Goal: Task Accomplishment & Management: Manage account settings

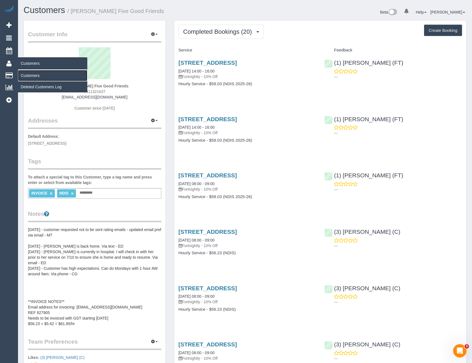
click at [40, 75] on link "Customers" at bounding box center [52, 75] width 69 height 11
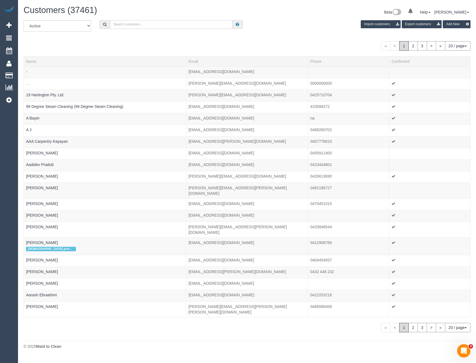
click at [142, 24] on input "text" at bounding box center [171, 24] width 123 height 9
paste input "amber21@fastmail.fm"
click at [153, 25] on input "amber21@fastmail.fm" at bounding box center [171, 24] width 123 height 9
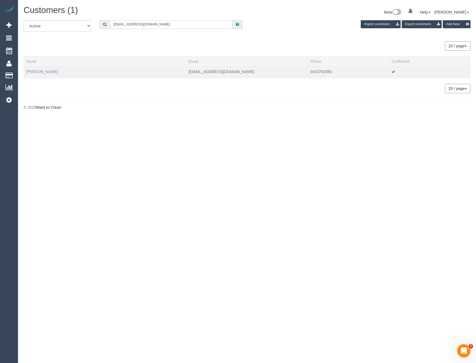
type input "amber21@fastmail.fm"
click at [41, 71] on link "Amber Moore" at bounding box center [42, 72] width 32 height 4
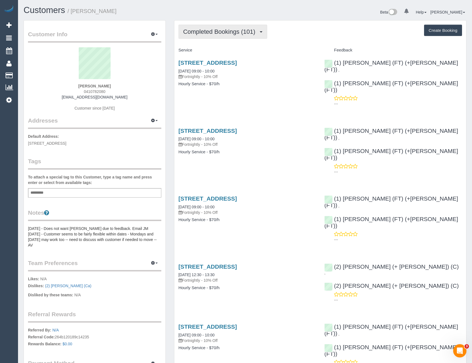
click at [222, 36] on button "Completed Bookings (101)" at bounding box center [222, 32] width 89 height 14
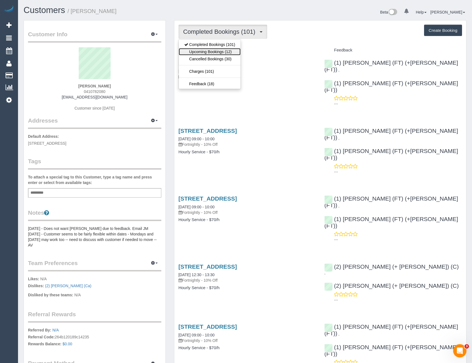
click at [217, 50] on link "Upcoming Bookings (12)" at bounding box center [210, 51] width 62 height 7
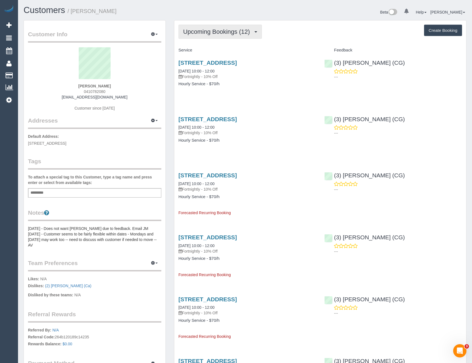
click at [216, 33] on span "Upcoming Bookings (12)" at bounding box center [218, 31] width 70 height 7
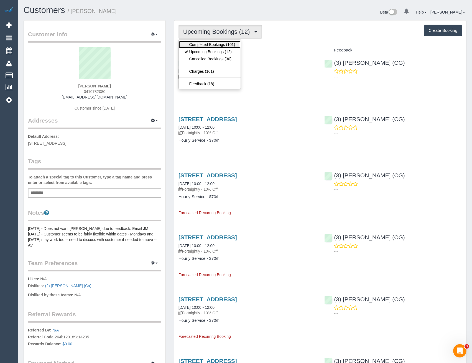
click at [219, 45] on link "Completed Bookings (101)" at bounding box center [210, 44] width 62 height 7
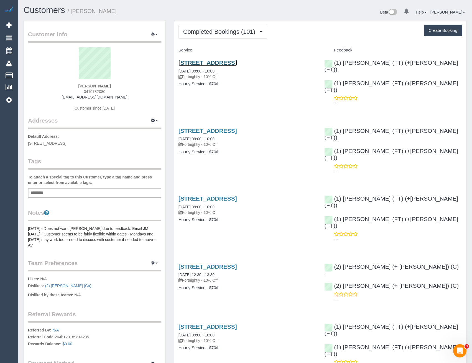
click at [237, 62] on link "71 Millers Rd, Altona, VIC 3018" at bounding box center [207, 63] width 58 height 6
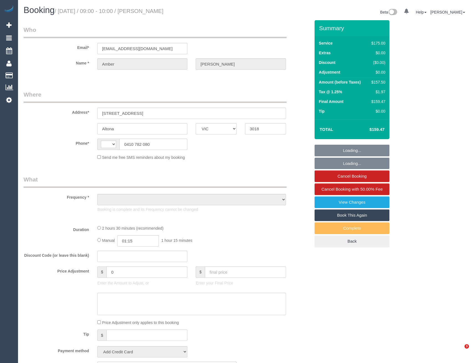
select select "VIC"
select select "string:stripe-pm_1Gbg3n2GScqysDRVniq1UvNd"
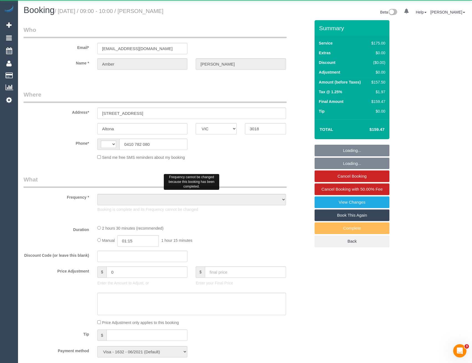
select select "string:AU"
select select "object:544"
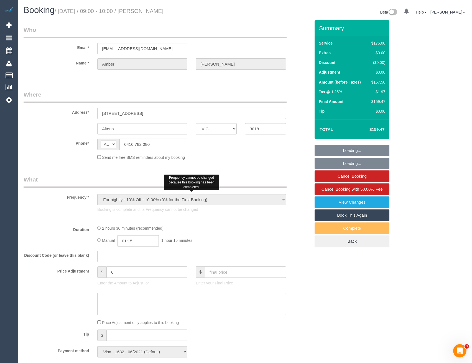
select select "150"
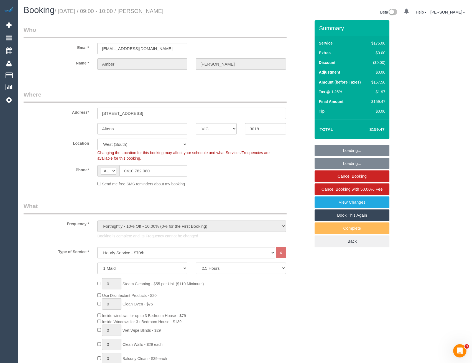
select select "number:28"
select select "number:14"
select select "number:18"
select select "number:24"
select select "number:12"
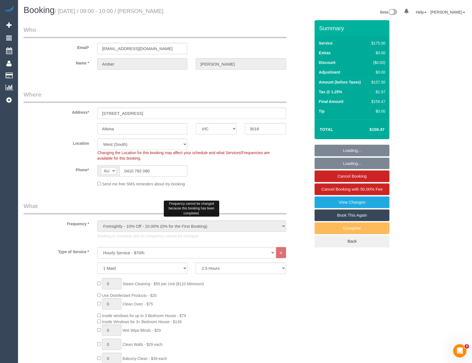
select select "object:1342"
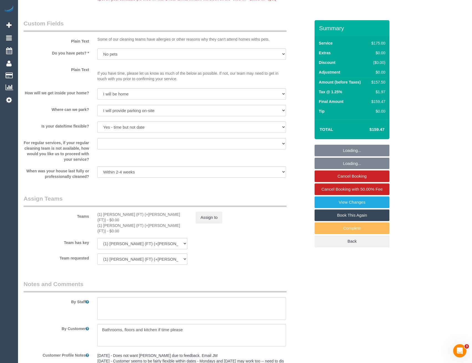
scroll to position [762, 0]
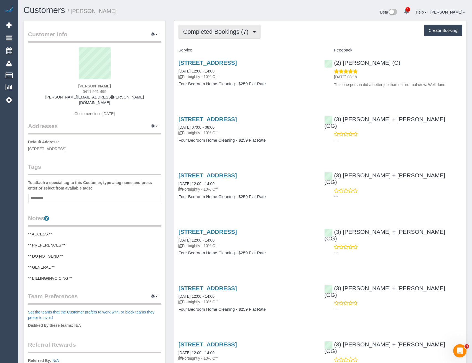
click at [238, 34] on span "Completed Bookings (7)" at bounding box center [217, 31] width 68 height 7
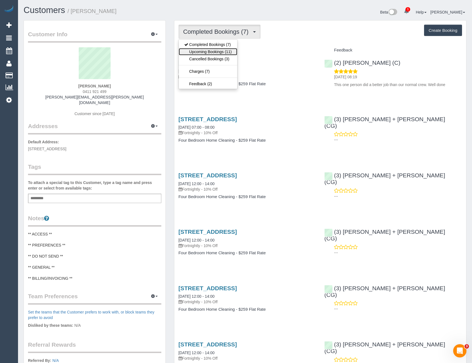
click at [233, 52] on link "Upcoming Bookings (11)" at bounding box center [208, 51] width 58 height 7
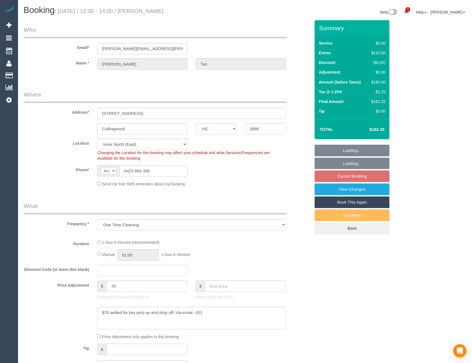
select select "VIC"
select select "object:708"
select select "number:28"
select select "number:14"
select select "number:20"
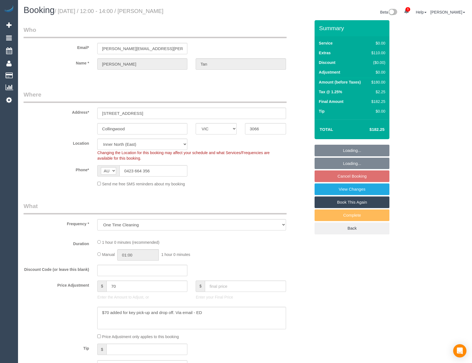
select select "number:24"
select select "number:26"
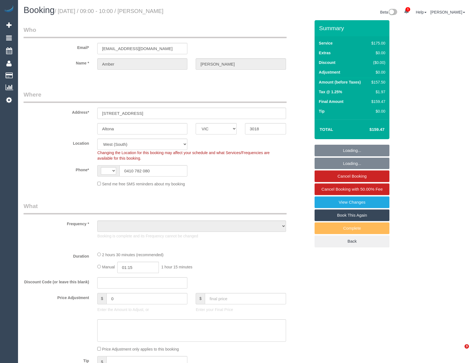
select select "VIC"
select select "number:28"
select select "number:14"
select select "number:18"
select select "number:24"
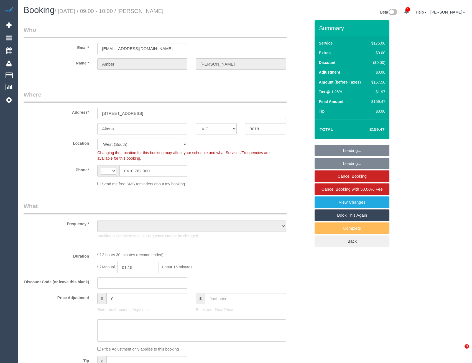
select select "number:12"
select select "150"
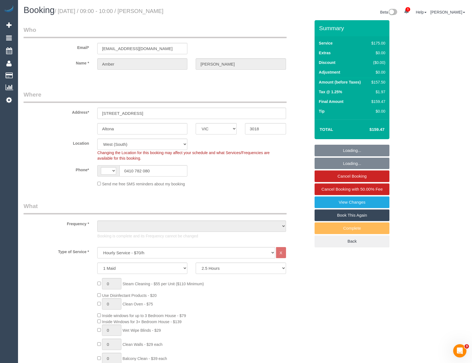
select select "string:AU"
select select "object:1351"
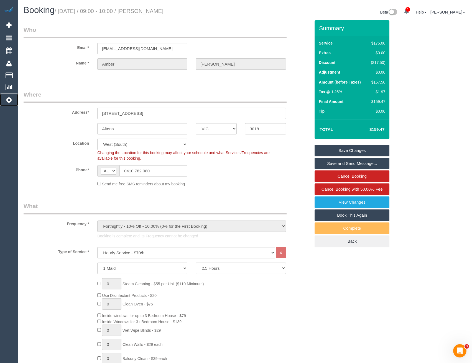
drag, startPoint x: 9, startPoint y: 103, endPoint x: 18, endPoint y: 104, distance: 8.6
click at [9, 103] on icon at bounding box center [9, 100] width 6 height 7
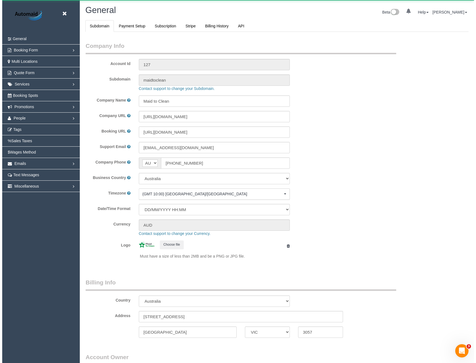
scroll to position [1266, 472]
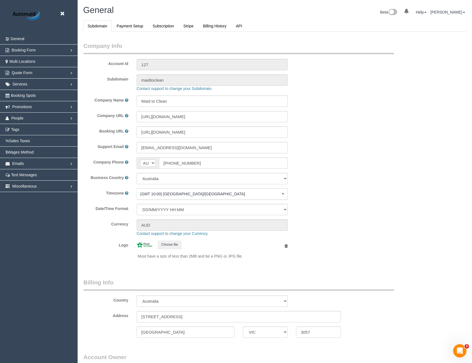
select select "1"
click at [24, 117] on link "People" at bounding box center [39, 118] width 78 height 11
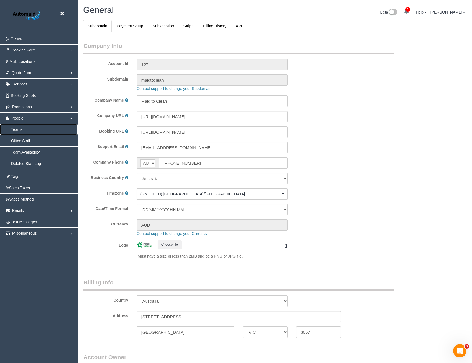
click at [20, 129] on link "Teams" at bounding box center [39, 129] width 78 height 11
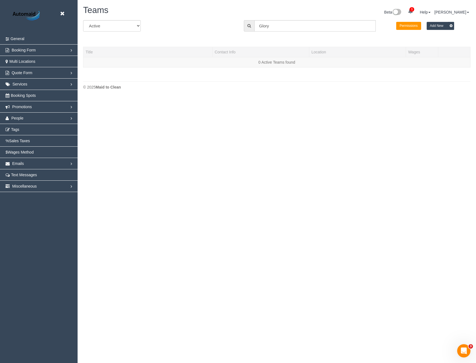
scroll to position [117, 476]
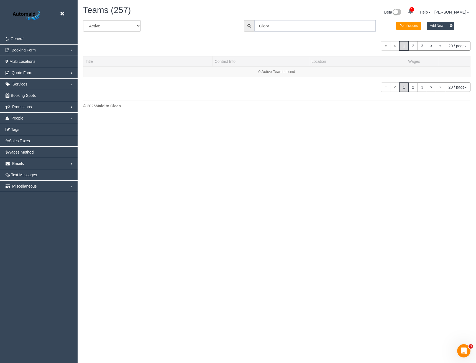
drag, startPoint x: 298, startPoint y: 27, endPoint x: 294, endPoint y: 27, distance: 4.5
click at [295, 27] on input "Glory" at bounding box center [314, 25] width 121 height 11
drag, startPoint x: 240, startPoint y: 32, endPoint x: 235, endPoint y: 32, distance: 5.3
click at [236, 33] on div "All Active Archived All Locations All Locations Glory Permissions Add New" at bounding box center [277, 28] width 396 height 16
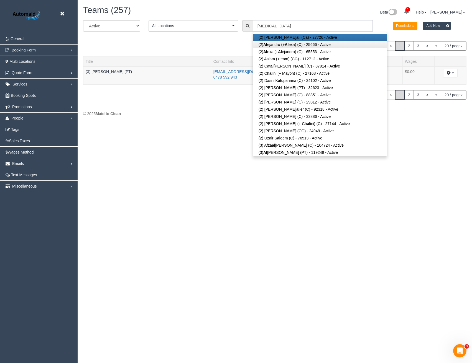
scroll to position [27579, 27227]
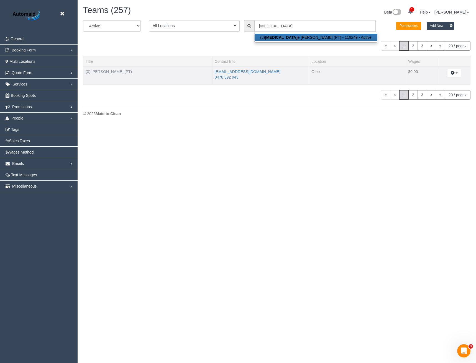
type input "Alli"
click at [104, 71] on link "(3) Allie Zhu (PT)" at bounding box center [109, 72] width 46 height 4
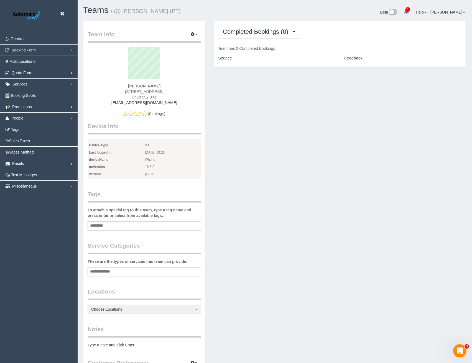
scroll to position [478, 472]
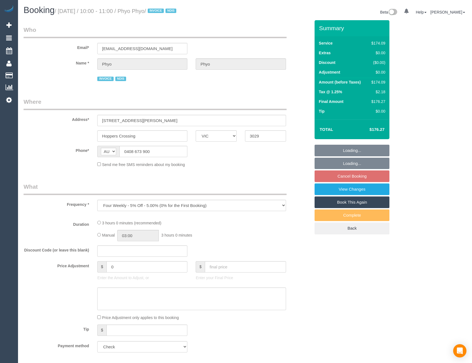
select select "VIC"
select select "180"
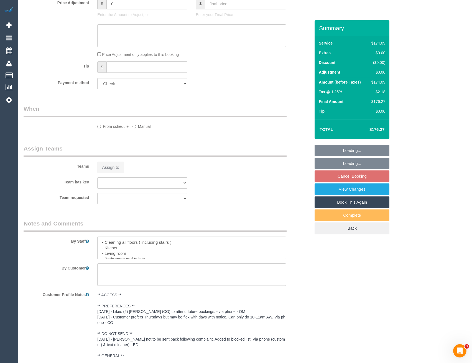
select select "number:29"
select select "number:14"
select select "number:19"
select select "number:25"
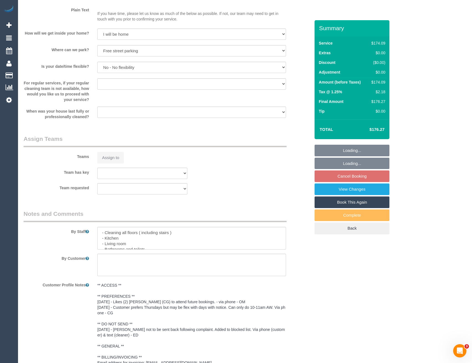
select select "object:761"
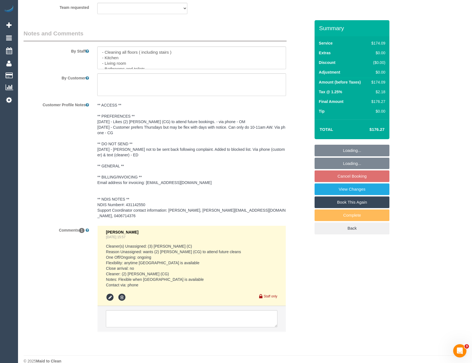
scroll to position [748, 0]
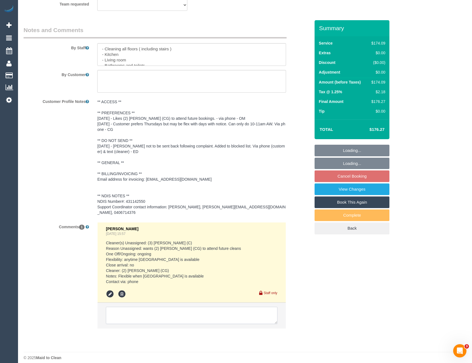
click at [160, 309] on textarea at bounding box center [191, 315] width 171 height 17
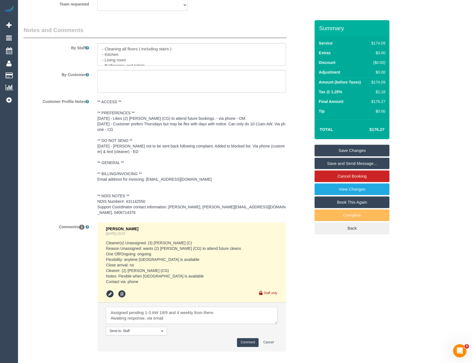
type textarea "Assigned pending 1-3 AW 18/9 and 4 weekly from there. Awaiting response, via em…"
click at [245, 339] on button "Comment" at bounding box center [248, 343] width 22 height 9
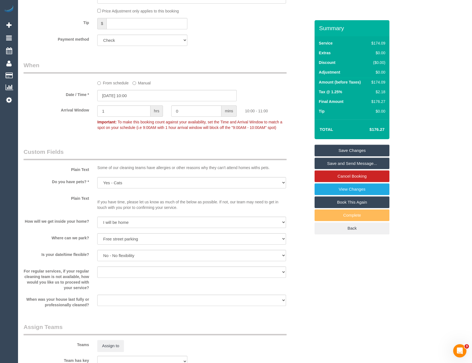
scroll to position [333, 0]
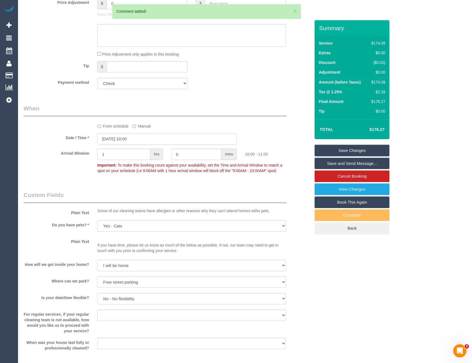
click at [142, 144] on input "11/09/2025 10:00" at bounding box center [166, 138] width 139 height 11
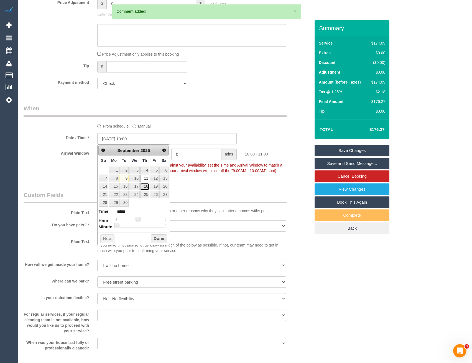
click at [145, 188] on link "18" at bounding box center [144, 186] width 9 height 7
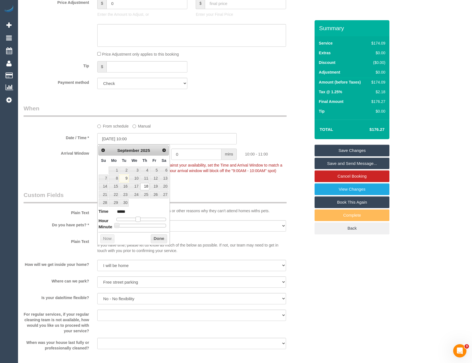
type input "18/09/2025 11:00"
type input "*****"
type input "18/09/2025 12:00"
type input "*****"
type input "18/09/2025 13:00"
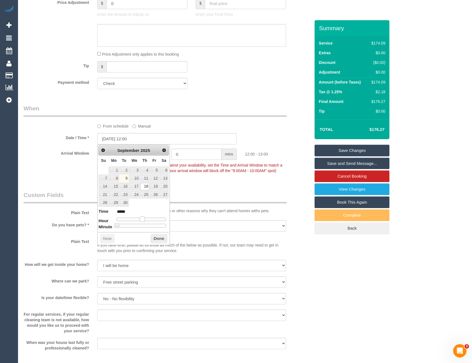
type input "*****"
drag, startPoint x: 138, startPoint y: 220, endPoint x: 144, endPoint y: 219, distance: 6.4
click at [144, 219] on span at bounding box center [144, 219] width 5 height 5
click at [156, 240] on button "Done" at bounding box center [159, 239] width 16 height 9
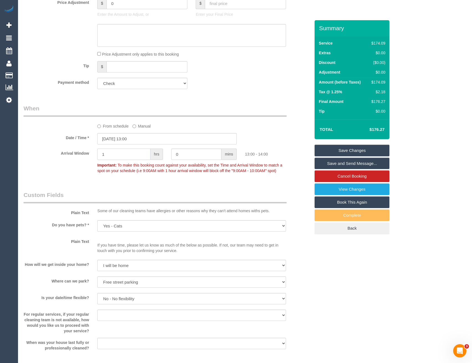
drag, startPoint x: 93, startPoint y: 156, endPoint x: 45, endPoint y: 154, distance: 47.4
click at [49, 156] on div "Arrival Window 1 hrs 0 mins 13:00 - 14:00 Important: To make this booking count…" at bounding box center [166, 162] width 295 height 27
type input "2"
click at [115, 195] on legend "Custom Fields" at bounding box center [155, 197] width 263 height 12
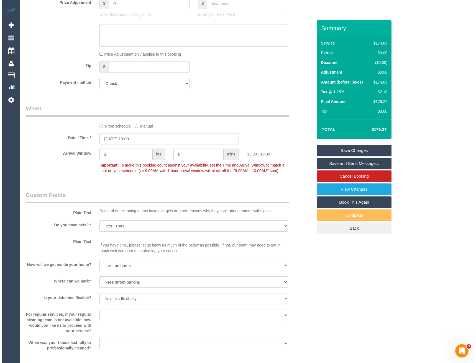
scroll to position [471, 0]
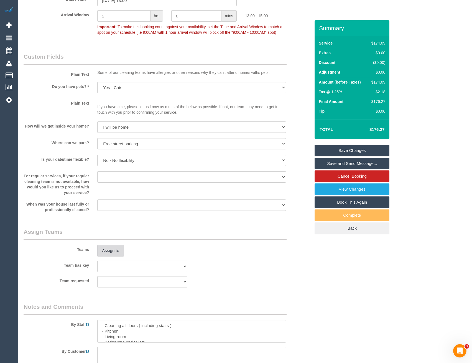
click at [117, 253] on button "Assign to" at bounding box center [110, 251] width 27 height 12
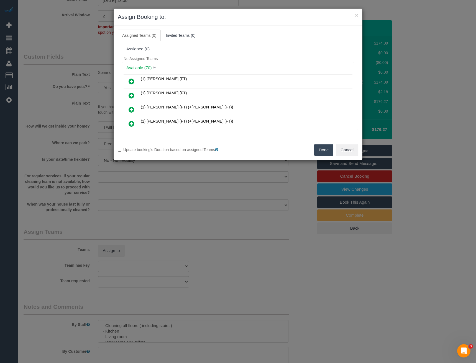
scroll to position [334, 0]
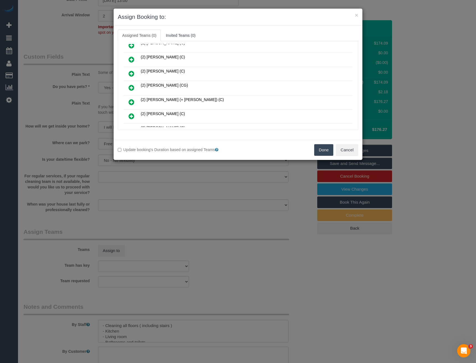
click at [130, 88] on icon at bounding box center [132, 87] width 6 height 7
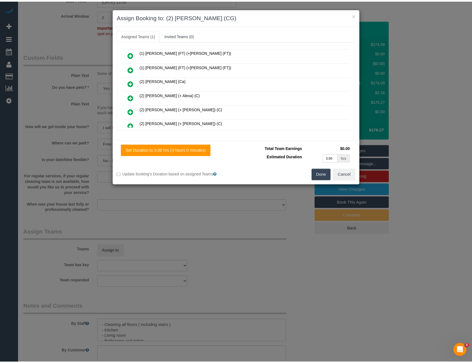
scroll to position [0, 0]
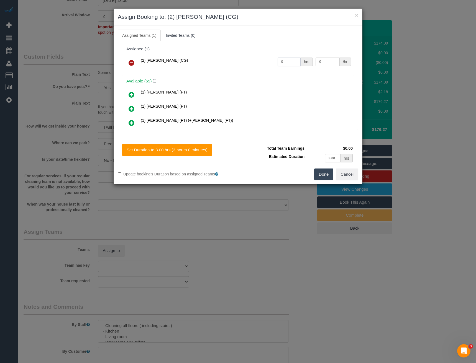
drag, startPoint x: 282, startPoint y: 63, endPoint x: 248, endPoint y: 65, distance: 34.1
click at [251, 65] on tr "(2) Paris Webb (CG) 0 hrs 0 /hr" at bounding box center [238, 63] width 229 height 14
type input "3"
type input "41.25"
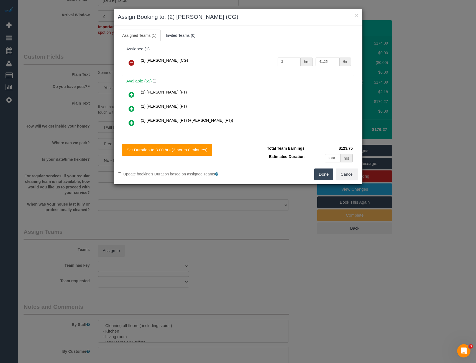
drag, startPoint x: 317, startPoint y: 173, endPoint x: 312, endPoint y: 171, distance: 6.3
click at [318, 173] on button "Done" at bounding box center [323, 175] width 19 height 12
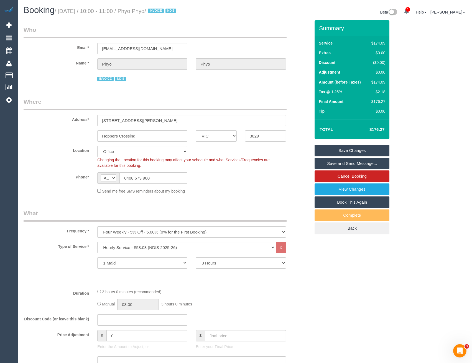
click at [333, 151] on link "Save Changes" at bounding box center [351, 151] width 75 height 12
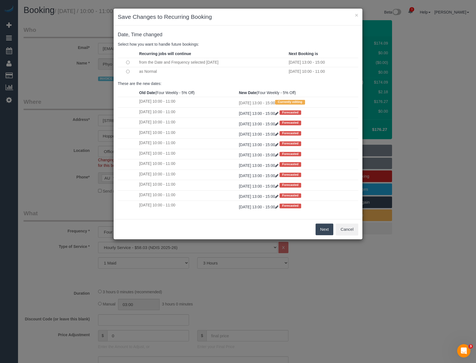
click at [321, 227] on button "Next" at bounding box center [325, 230] width 18 height 12
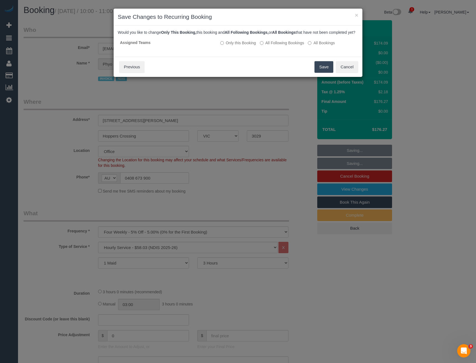
click at [326, 71] on button "Save" at bounding box center [323, 67] width 19 height 12
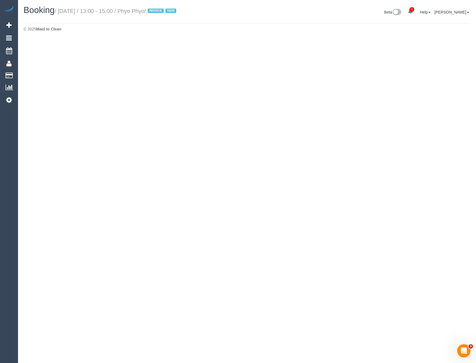
select select "VIC"
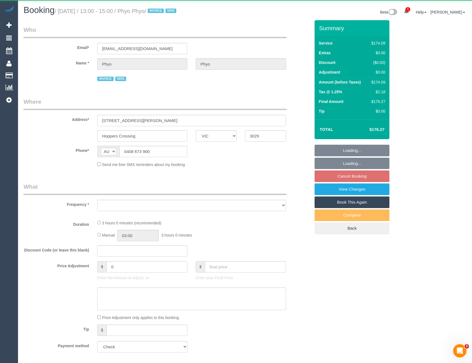
select select "object:12508"
select select "180"
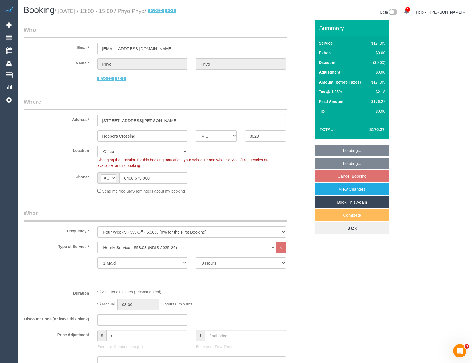
select select "object:12574"
select select "number:29"
select select "number:14"
select select "number:19"
select select "number:25"
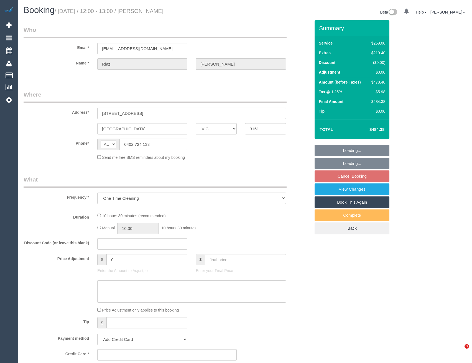
select select "VIC"
select select "string:stripe-pm_1PAlvb2GScqysDRVTBJSpKnj"
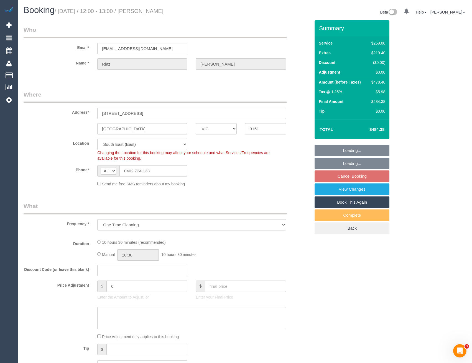
select select "object:586"
select select "number:28"
select select "number:14"
select select "number:18"
select select "number:24"
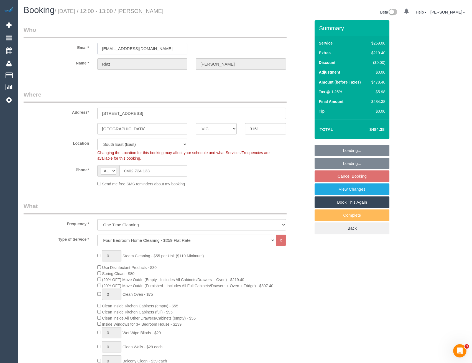
drag, startPoint x: 145, startPoint y: 49, endPoint x: 97, endPoint y: 48, distance: 47.9
click at [97, 48] on div "riaz.rafiq@gmail.com" at bounding box center [142, 48] width 98 height 11
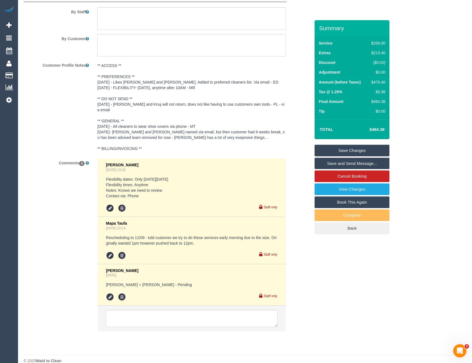
scroll to position [964, 0]
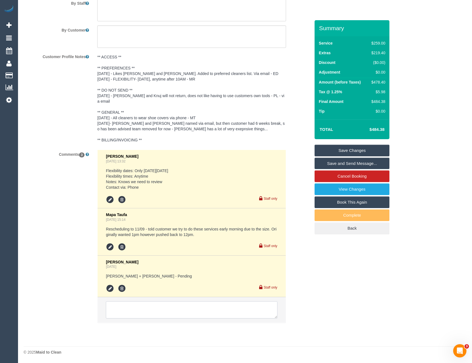
click at [151, 308] on textarea at bounding box center [191, 310] width 171 height 17
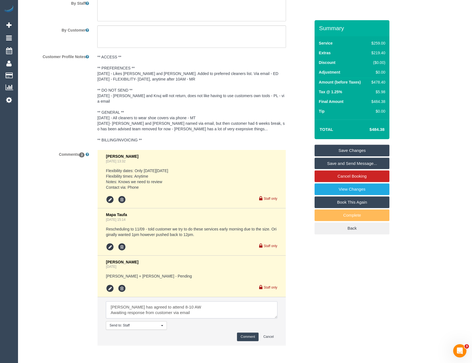
scroll to position [2, 0]
type textarea "Kasun has agreed to attend 8-10 AW Awaiting response from customer via email"
click at [244, 336] on button "Comment" at bounding box center [248, 337] width 22 height 9
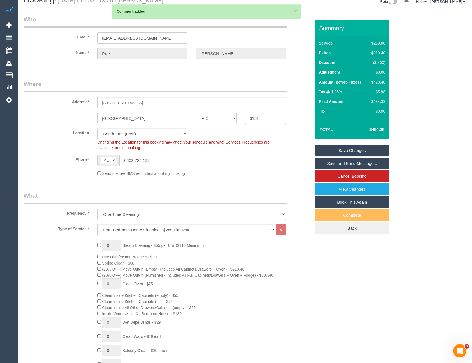
scroll to position [0, 0]
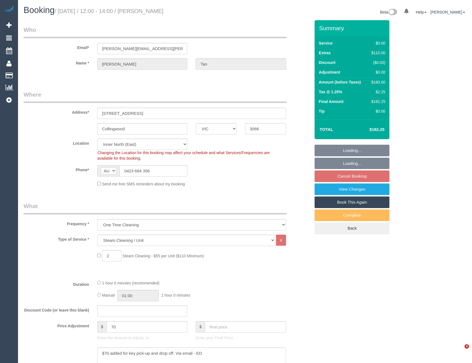
select select "VIC"
select select "number:28"
select select "number:14"
select select "number:20"
select select "number:24"
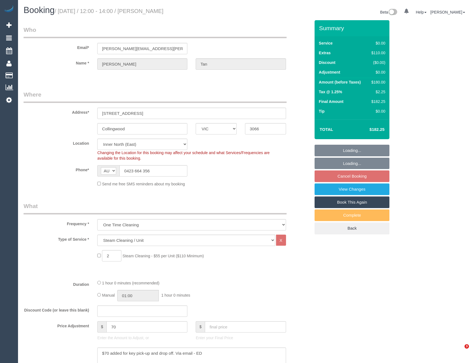
select select "number:26"
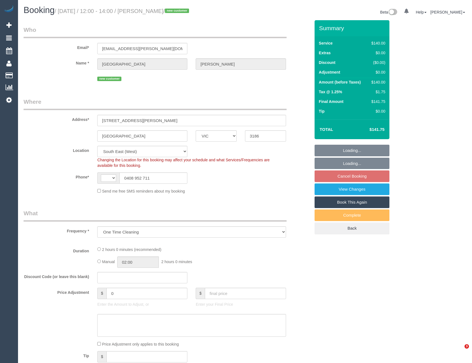
select select "VIC"
select select "object:312"
select select "string:AU"
select select "number:29"
select select "number:14"
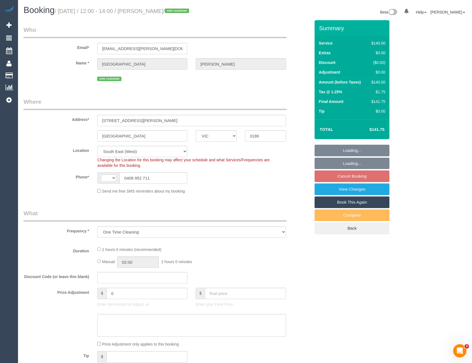
select select "number:19"
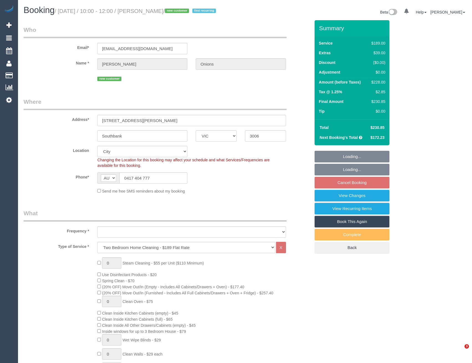
select select "VIC"
select select "number:29"
select select "number:14"
select select "number:20"
select select "number:24"
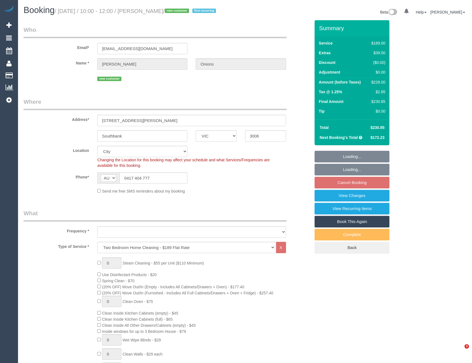
select select "number:34"
select select "number:26"
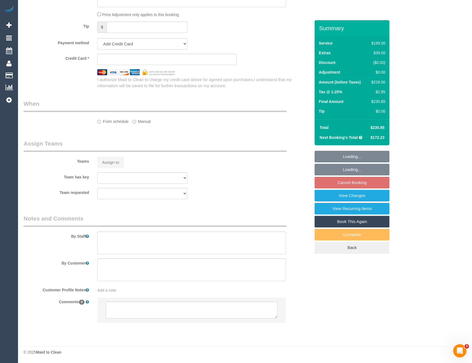
select select "object:782"
select select "string:stripe-pm_1S48Nr2GScqysDRVD0cENuZM"
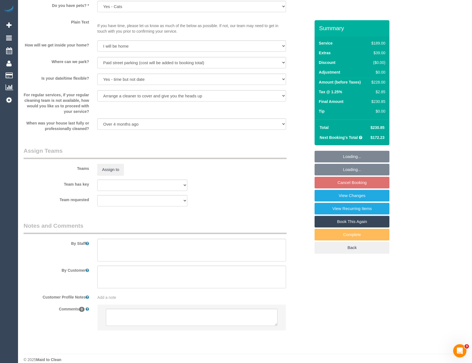
select select "object:1207"
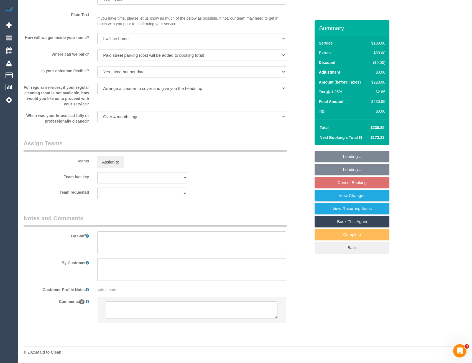
click at [148, 308] on textarea at bounding box center [191, 310] width 171 height 17
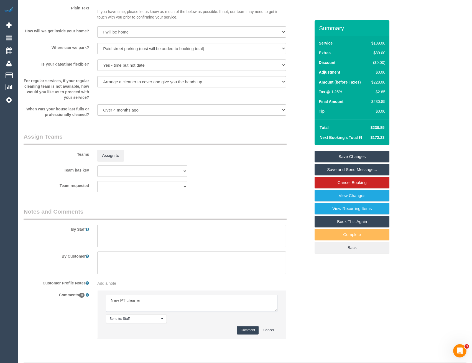
type textarea "New PT cleaner"
click at [244, 335] on button "Comment" at bounding box center [248, 330] width 22 height 9
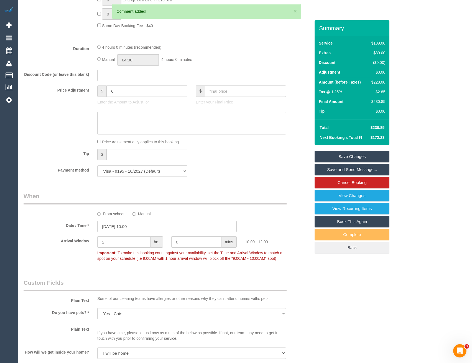
scroll to position [413, 0]
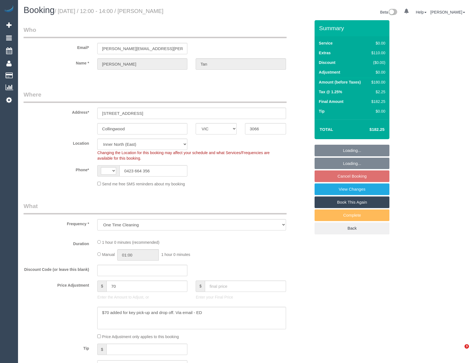
select select "VIC"
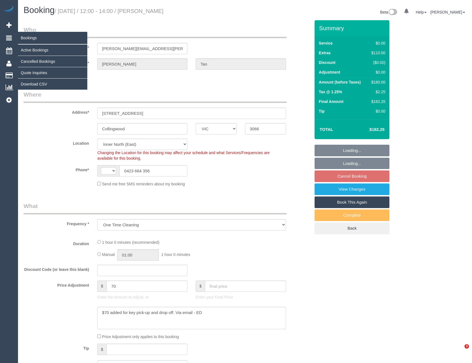
select select "string:AU"
select select "number:28"
select select "number:14"
select select "number:20"
select select "number:24"
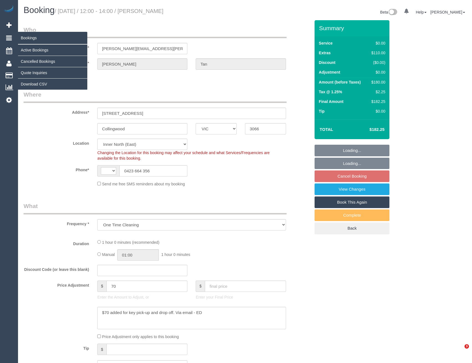
select select "number:26"
select select "object:699"
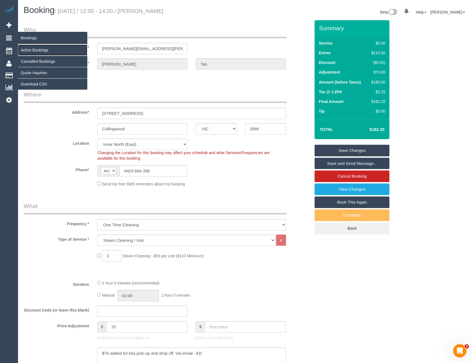
click at [41, 51] on link "Active Bookings" at bounding box center [52, 50] width 69 height 11
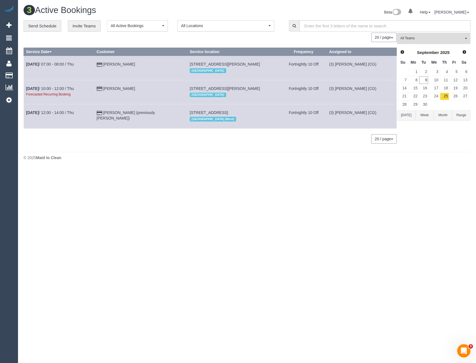
click at [441, 39] on span "All Teams" at bounding box center [431, 38] width 63 height 5
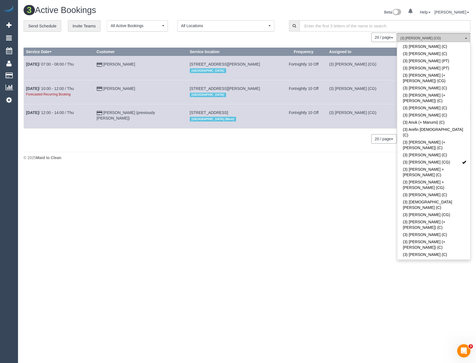
scroll to position [665, 0]
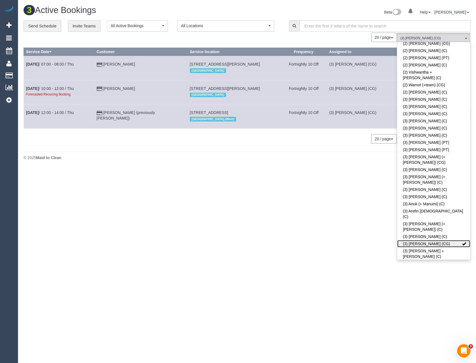
click at [441, 240] on link "(3) Ashish Patel (CG)" at bounding box center [433, 243] width 73 height 7
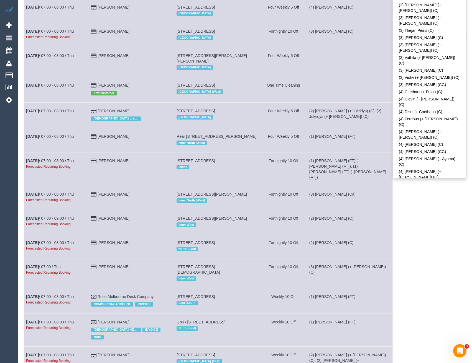
scroll to position [83, 0]
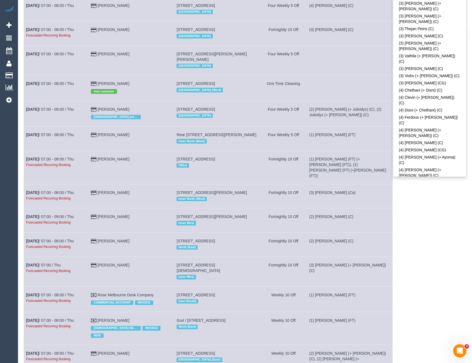
click at [428, 208] on div "(ZG3) Suneeth + Niya (CG) All Teams Remove Team Filters (0) Account - Tech (0) …" at bounding box center [429, 242] width 73 height 584
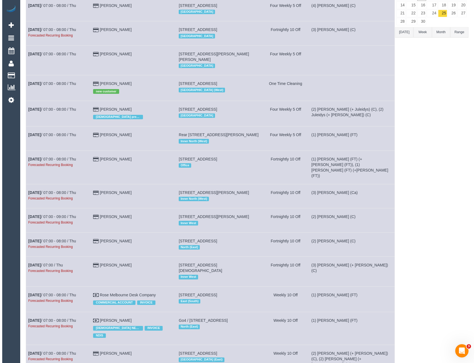
scroll to position [0, 0]
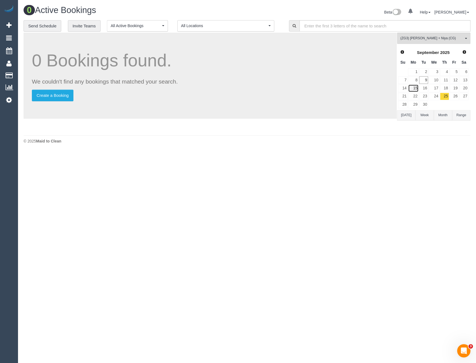
click at [416, 87] on link "15" at bounding box center [413, 87] width 10 height 7
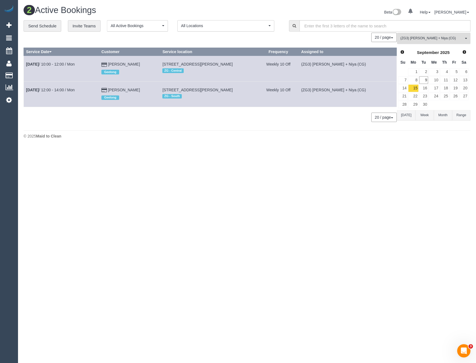
click at [426, 38] on span "(ZG3) Suneeth + Niya (CG)" at bounding box center [431, 38] width 63 height 5
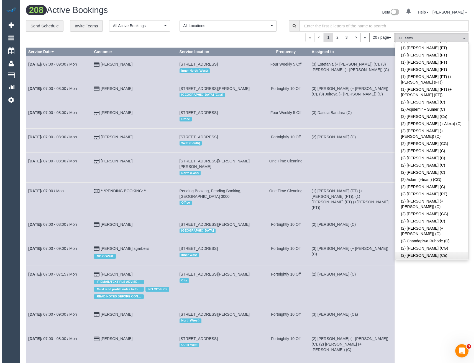
scroll to position [55, 0]
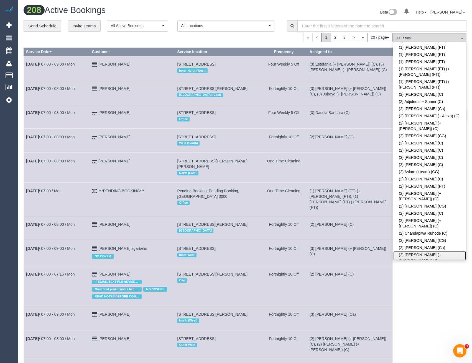
click at [425, 252] on link "(2) Chirag (+ Shachi) (C)" at bounding box center [429, 258] width 73 height 13
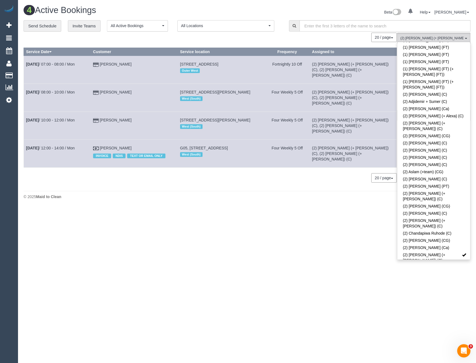
click at [315, 241] on body "0 Beta Your Notifications You have 0 alerts Add Booking Bookings Active Booking…" at bounding box center [238, 181] width 476 height 363
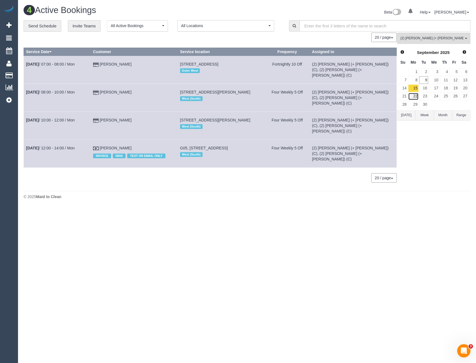
click at [414, 96] on link "22" at bounding box center [413, 96] width 10 height 7
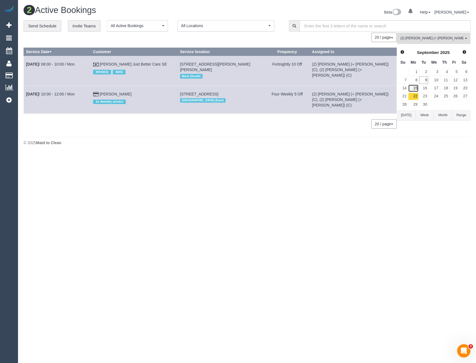
click at [416, 90] on link "15" at bounding box center [413, 87] width 10 height 7
click at [431, 41] on button "(2) Chirag (+ Shachi) (C) All Teams" at bounding box center [433, 38] width 73 height 11
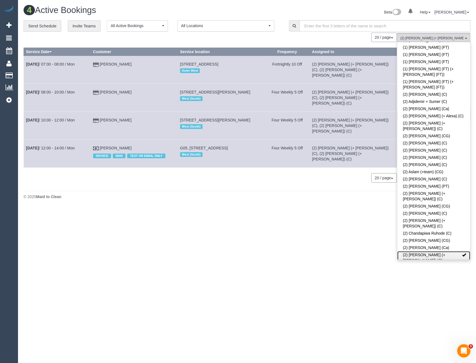
click at [430, 252] on link "(2) Chirag (+ Shachi) (C)" at bounding box center [433, 258] width 73 height 13
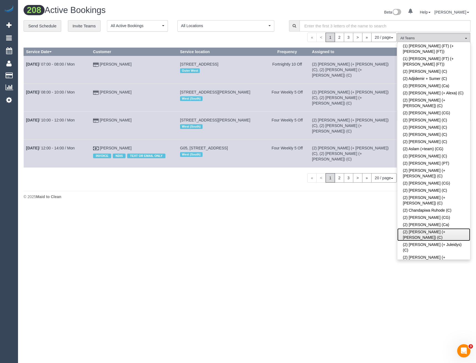
scroll to position [83, 0]
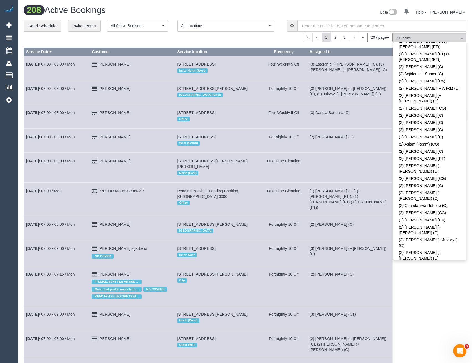
click at [427, 284] on link "(2) Dharti + Kishan (C)" at bounding box center [429, 287] width 73 height 7
click at [435, 281] on div "(2) Dharti + Kishan (C) All Teams Remove Team Filters (0) Account - Tech (0) Of…" at bounding box center [429, 332] width 73 height 599
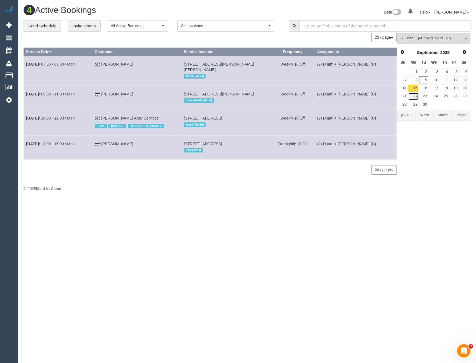
click at [417, 94] on link "22" at bounding box center [413, 96] width 10 height 7
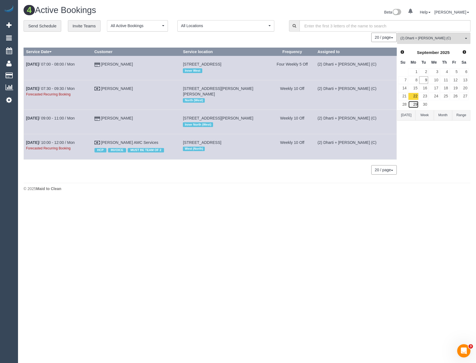
click at [416, 105] on link "29" at bounding box center [413, 104] width 10 height 7
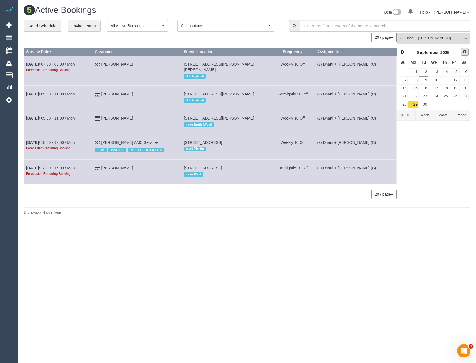
click at [465, 53] on span "Next" at bounding box center [464, 52] width 4 height 4
click at [413, 81] on link "6" at bounding box center [413, 79] width 10 height 7
click at [414, 88] on link "13" at bounding box center [413, 87] width 10 height 7
click at [415, 80] on link "6" at bounding box center [413, 79] width 10 height 7
click at [403, 54] on span "Prev" at bounding box center [402, 52] width 4 height 4
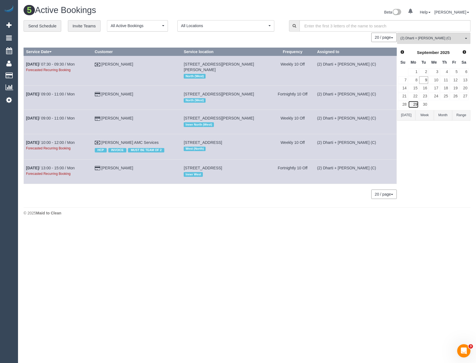
click at [413, 105] on link "29" at bounding box center [413, 104] width 10 height 7
click at [416, 104] on link "29" at bounding box center [413, 104] width 10 height 7
click at [450, 80] on link "12" at bounding box center [454, 79] width 9 height 7
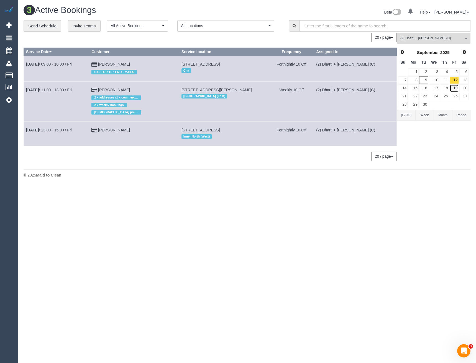
click at [454, 89] on link "19" at bounding box center [454, 87] width 9 height 7
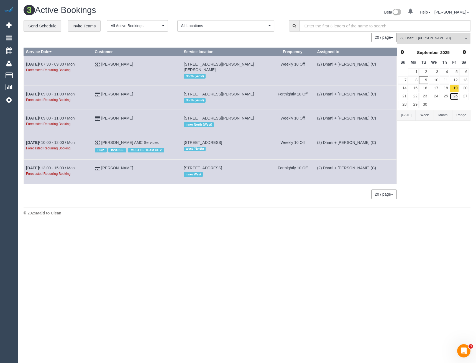
click at [456, 98] on link "26" at bounding box center [454, 96] width 9 height 7
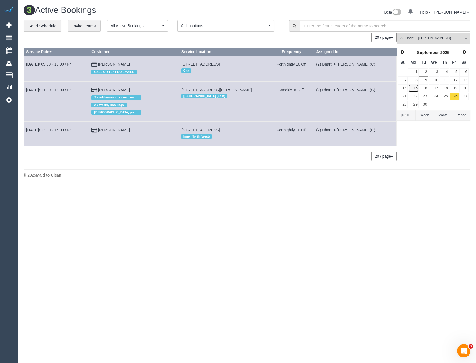
click at [416, 88] on link "15" at bounding box center [413, 87] width 10 height 7
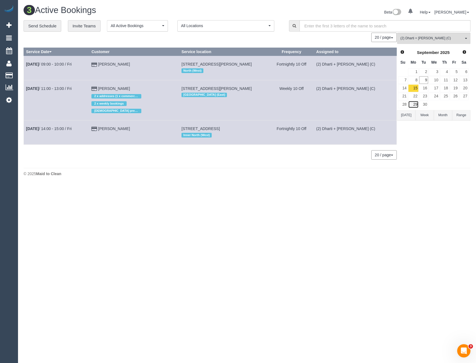
click at [416, 104] on link "29" at bounding box center [413, 104] width 10 height 7
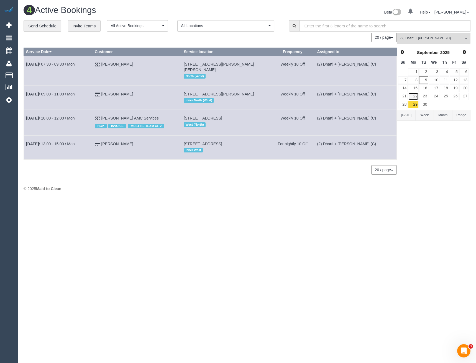
click at [416, 95] on link "22" at bounding box center [413, 96] width 10 height 7
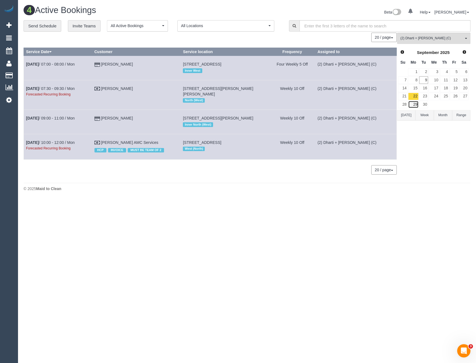
click at [414, 106] on link "29" at bounding box center [413, 104] width 10 height 7
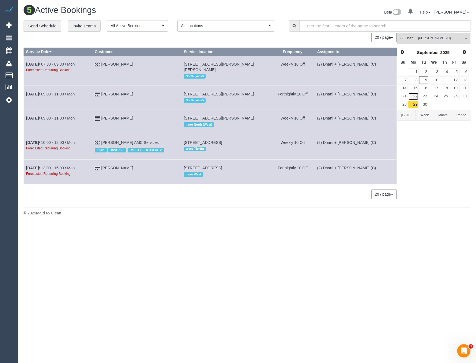
click at [414, 98] on link "22" at bounding box center [413, 96] width 10 height 7
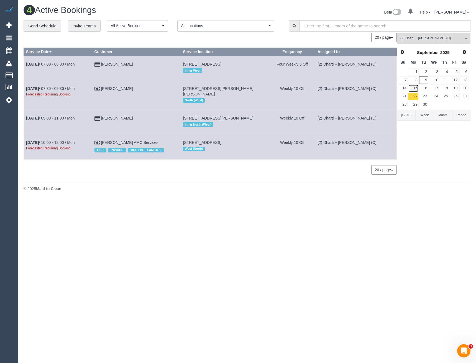
click at [416, 88] on link "15" at bounding box center [413, 87] width 10 height 7
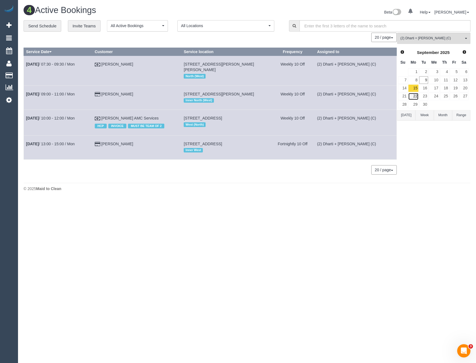
click at [416, 97] on link "22" at bounding box center [413, 96] width 10 height 7
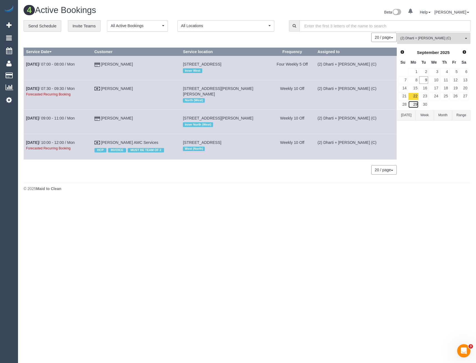
click at [415, 105] on link "29" at bounding box center [413, 104] width 10 height 7
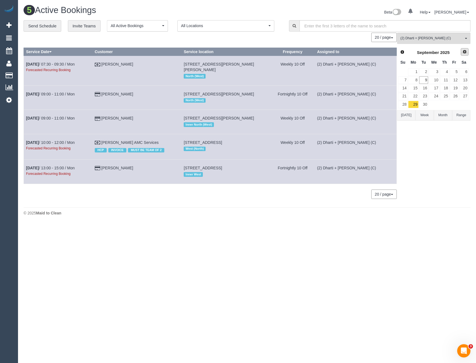
click at [464, 52] on span "Next" at bounding box center [464, 52] width 4 height 4
click at [414, 80] on link "6" at bounding box center [413, 79] width 10 height 7
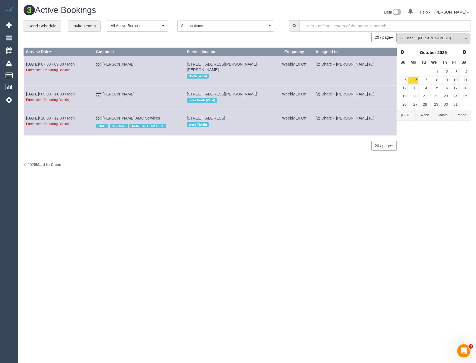
click at [403, 42] on button "(2) Dharti + Kishan (C) All Teams" at bounding box center [433, 38] width 73 height 11
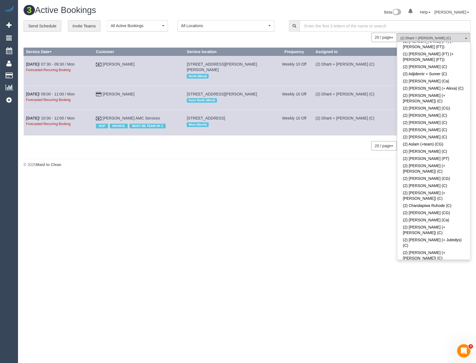
click at [419, 284] on link "(2) Dharti + [PERSON_NAME] (C)" at bounding box center [433, 287] width 73 height 7
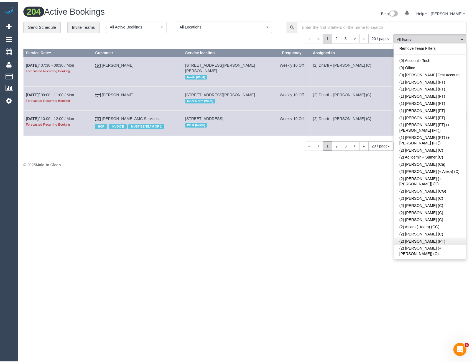
scroll to position [55, 0]
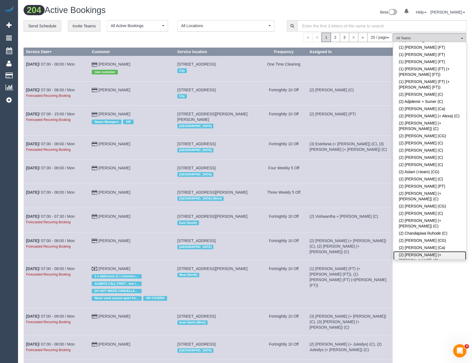
click at [417, 252] on link "(2) Chirag (+ Shachi) (C)" at bounding box center [429, 258] width 73 height 13
click at [431, 285] on div "(2) Chirag (+ Shachi) (C) All Teams Remove Team Filters (0) Account - Tech (0) …" at bounding box center [429, 335] width 73 height 604
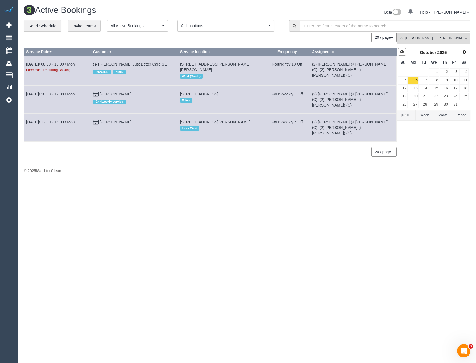
click at [403, 54] on span "Prev" at bounding box center [402, 52] width 4 height 4
click at [416, 94] on link "22" at bounding box center [413, 96] width 10 height 7
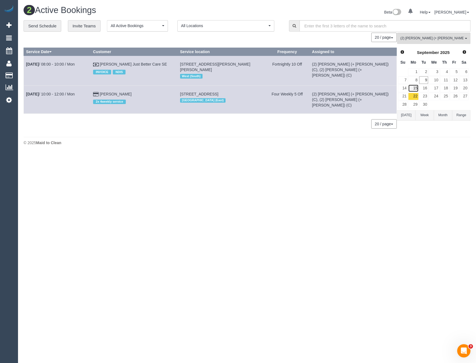
click at [414, 89] on link "15" at bounding box center [413, 87] width 10 height 7
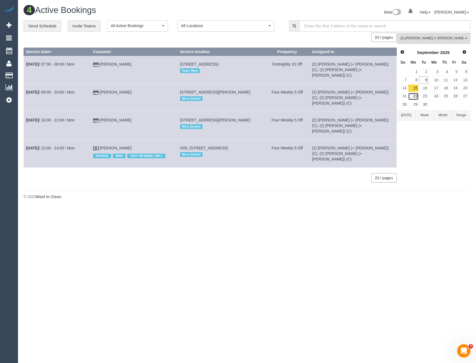
click at [413, 97] on link "22" at bounding box center [413, 96] width 10 height 7
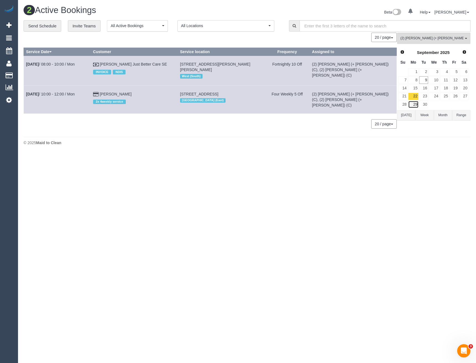
click at [414, 106] on link "29" at bounding box center [413, 104] width 10 height 7
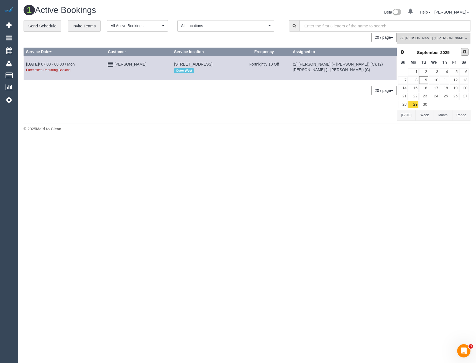
click at [465, 52] on span "Next" at bounding box center [464, 52] width 4 height 4
click at [415, 79] on link "6" at bounding box center [413, 79] width 10 height 7
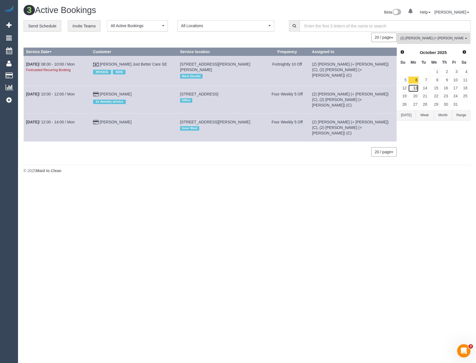
click at [412, 91] on link "13" at bounding box center [413, 87] width 10 height 7
click at [414, 79] on link "6" at bounding box center [413, 79] width 10 height 7
click at [414, 88] on link "13" at bounding box center [413, 87] width 10 height 7
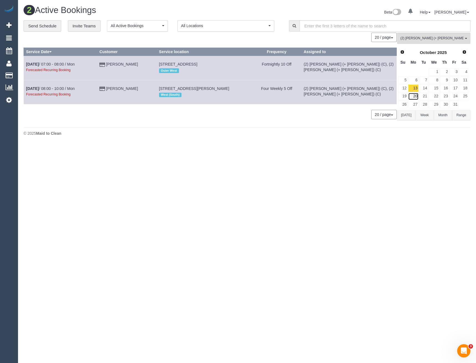
click at [413, 96] on link "20" at bounding box center [413, 96] width 10 height 7
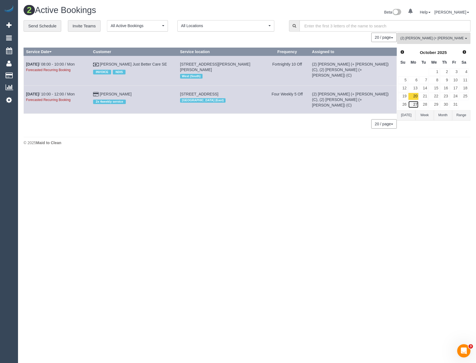
click at [411, 104] on link "27" at bounding box center [413, 104] width 10 height 7
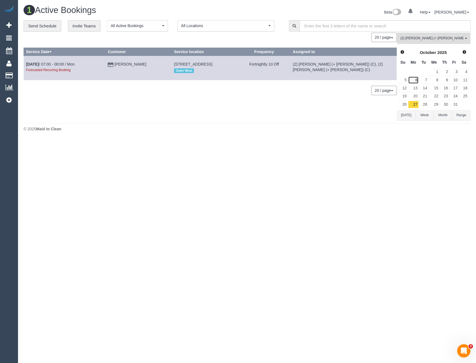
click at [417, 80] on link "6" at bounding box center [413, 79] width 10 height 7
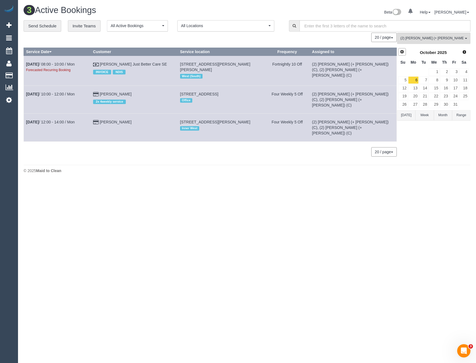
click at [402, 50] on span "Prev" at bounding box center [402, 52] width 4 height 4
click at [464, 54] on span "Next" at bounding box center [464, 52] width 4 height 4
click at [466, 52] on span "Next" at bounding box center [464, 52] width 4 height 4
click at [403, 52] on span "Prev" at bounding box center [402, 52] width 4 height 4
click at [414, 80] on link "6" at bounding box center [413, 79] width 10 height 7
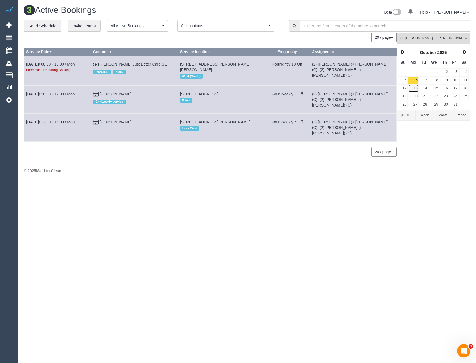
click at [415, 89] on link "13" at bounding box center [413, 87] width 10 height 7
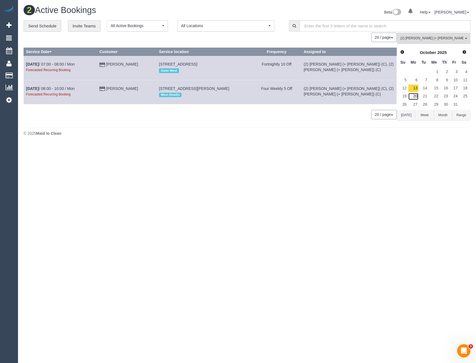
click at [415, 95] on link "20" at bounding box center [413, 96] width 10 height 7
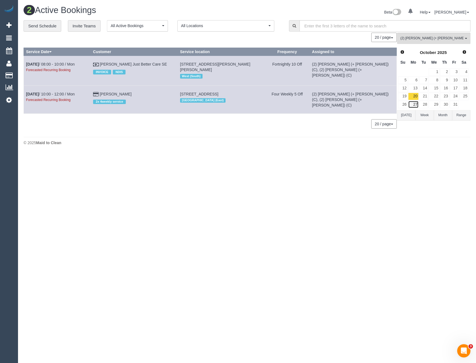
click at [416, 105] on link "27" at bounding box center [413, 104] width 10 height 7
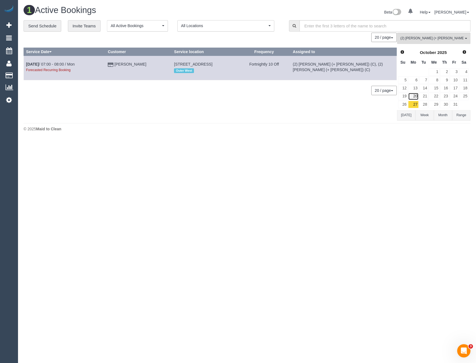
click at [414, 98] on link "20" at bounding box center [413, 96] width 10 height 7
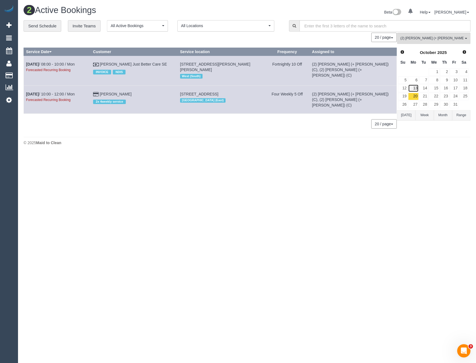
click at [415, 89] on link "13" at bounding box center [413, 87] width 10 height 7
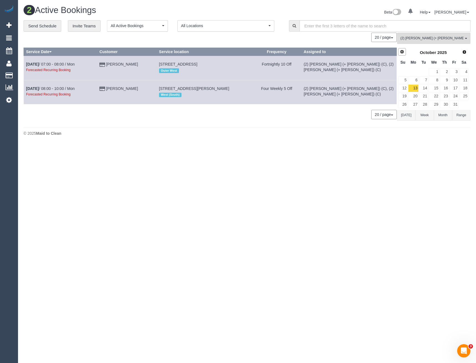
click at [403, 52] on span "Prev" at bounding box center [402, 52] width 4 height 4
click at [10, 103] on icon at bounding box center [9, 100] width 6 height 7
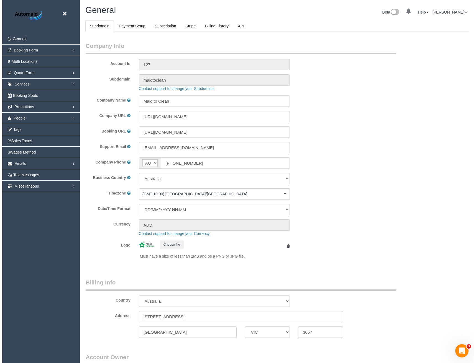
scroll to position [1266, 472]
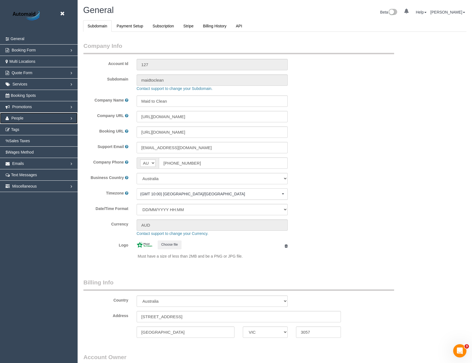
click at [16, 116] on link "People" at bounding box center [39, 118] width 78 height 11
select select "1"
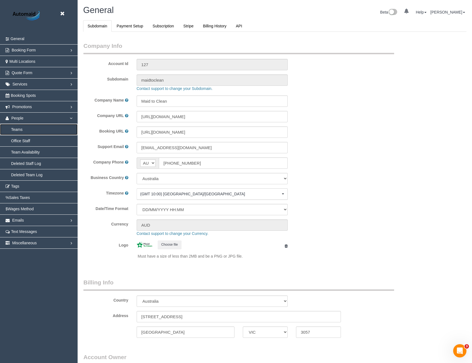
click at [19, 131] on link "Teams" at bounding box center [39, 129] width 78 height 11
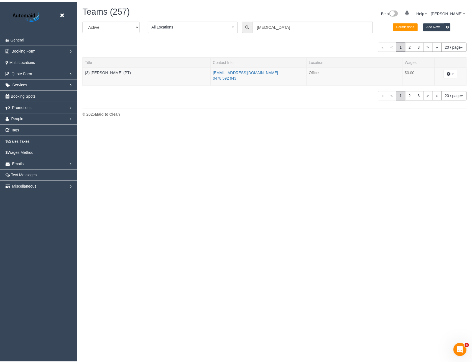
scroll to position [125, 476]
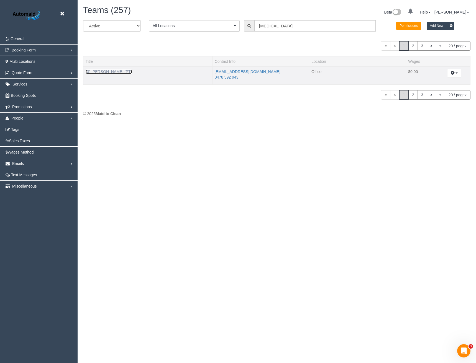
click at [104, 70] on link "(3) Allie Zhu (PT)" at bounding box center [109, 72] width 46 height 4
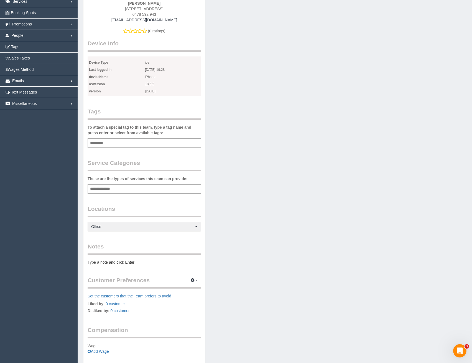
scroll to position [83, 0]
click at [105, 229] on button "Office Choose Locations" at bounding box center [144, 226] width 113 height 9
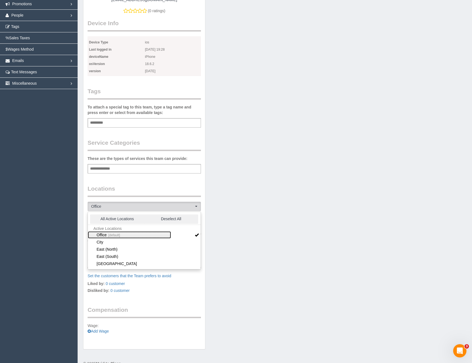
scroll to position [111, 0]
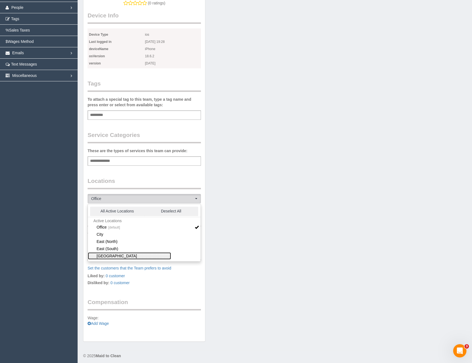
click at [111, 255] on link "[GEOGRAPHIC_DATA]" at bounding box center [129, 256] width 83 height 7
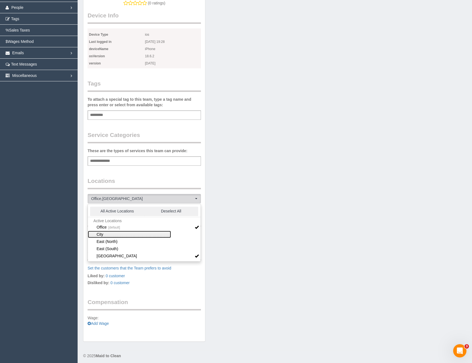
click at [105, 236] on link "City" at bounding box center [129, 234] width 83 height 7
click at [111, 236] on link "[GEOGRAPHIC_DATA] (East)" at bounding box center [129, 235] width 83 height 7
click at [111, 243] on link "Inner North (West)" at bounding box center [129, 242] width 83 height 7
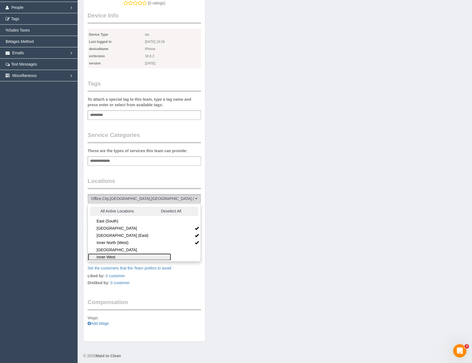
click at [110, 256] on link "Inner West" at bounding box center [129, 257] width 83 height 7
click at [129, 176] on div "Team Info Edit Contact Info Send Message Send Welcome Email Email Preferences V…" at bounding box center [144, 126] width 122 height 432
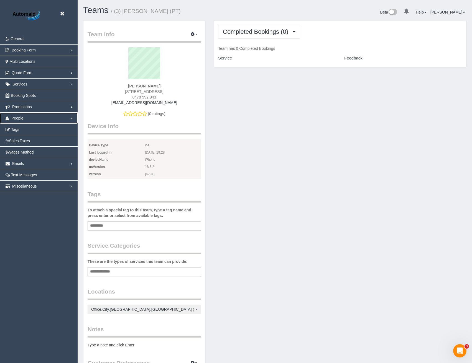
click at [24, 116] on link "People" at bounding box center [39, 118] width 78 height 11
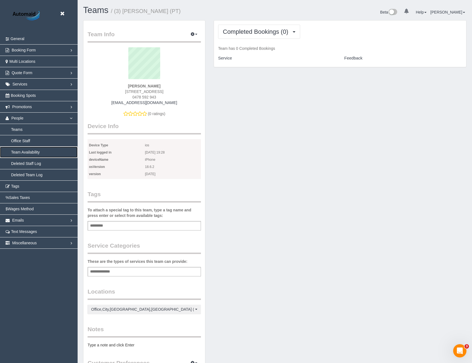
click at [26, 150] on link "Team Availability" at bounding box center [39, 152] width 78 height 11
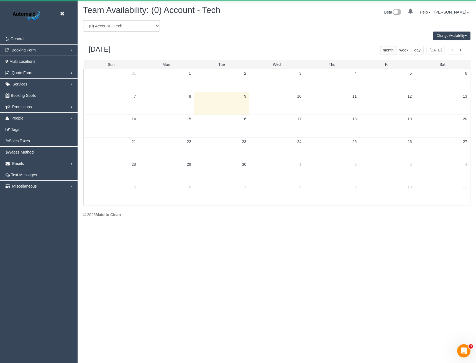
scroll to position [226, 476]
click at [135, 26] on select "(0) Account - Tech (0) Office (0) Raunak Test Account (1) Debbie Brodjanac (FT)…" at bounding box center [121, 25] width 77 height 11
select select "number:119249"
click at [83, 20] on select "(0) Account - Tech (0) Office (0) Raunak Test Account (1) Debbie Brodjanac (FT)…" at bounding box center [121, 25] width 77 height 11
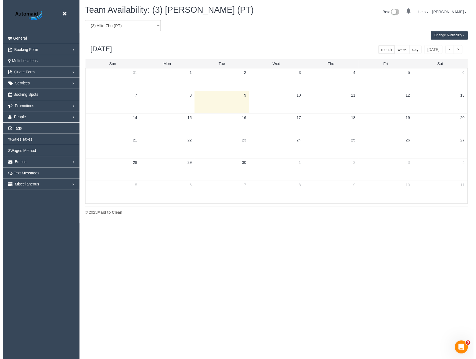
scroll to position [27478, 27227]
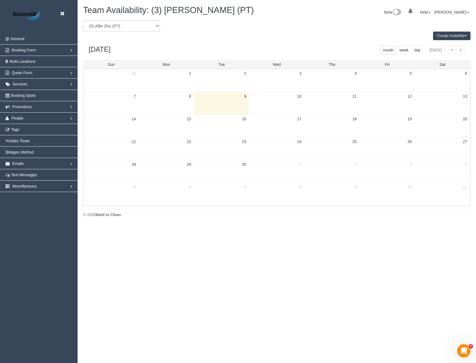
click at [444, 35] on button "Change Availability" at bounding box center [451, 36] width 37 height 9
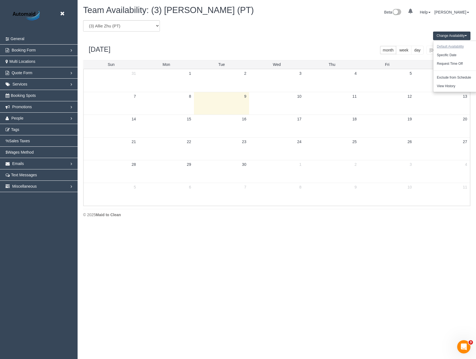
click at [448, 45] on button "Default Availability" at bounding box center [450, 46] width 34 height 9
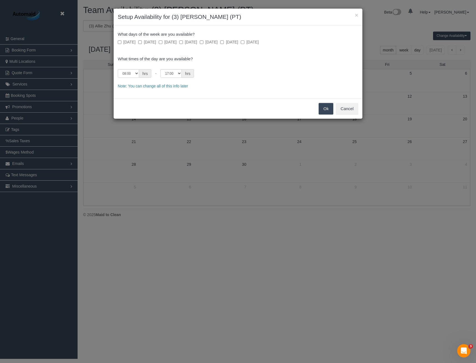
click at [160, 44] on div "Sunday Monday Tuesday Wednesday Thursday Friday Saturday" at bounding box center [238, 42] width 240 height 6
click at [167, 42] on label "Tuesday" at bounding box center [168, 42] width 18 height 6
click at [188, 42] on label "Wednesday" at bounding box center [188, 42] width 18 height 6
click at [217, 42] on label "Thursday" at bounding box center [209, 42] width 18 height 6
click at [238, 41] on label "Friday" at bounding box center [229, 42] width 18 height 6
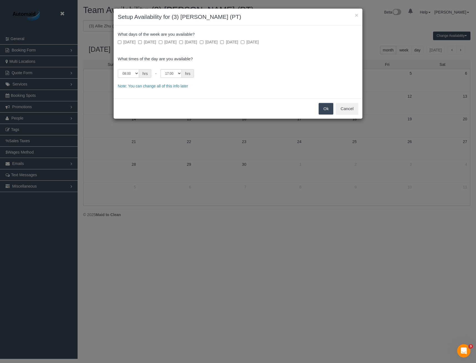
click at [135, 73] on select "00:00 00:05 00:10 00:15 00:20 00:25 00:30 00:35 00:40 00:45 00:50 00:55 01:00 0…" at bounding box center [128, 73] width 21 height 9
click at [118, 69] on select "00:00 00:05 00:10 00:15 00:20 00:25 00:30 00:35 00:40 00:45 00:50 00:55 01:00 0…" at bounding box center [128, 73] width 21 height 9
click at [131, 76] on select "00:00 00:05 00:10 00:15 00:20 00:25 00:30 00:35 00:40 00:45 00:50 00:55 01:00 0…" at bounding box center [128, 73] width 21 height 9
select select "string:07:00"
click at [118, 69] on select "00:00 00:05 00:10 00:15 00:20 00:25 00:30 00:35 00:40 00:45 00:50 00:55 01:00 0…" at bounding box center [128, 73] width 21 height 9
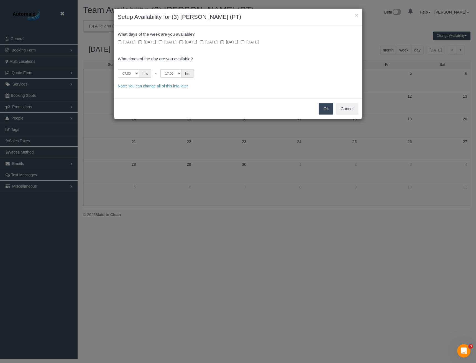
click at [321, 110] on button "Ok" at bounding box center [326, 109] width 15 height 12
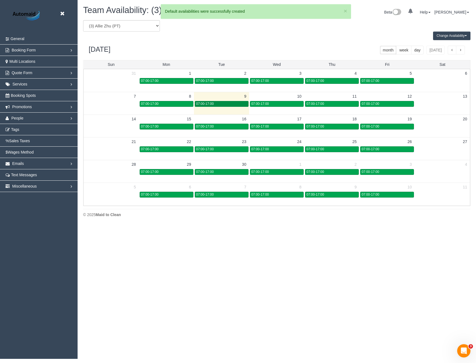
click at [240, 103] on div "07:00-17:00" at bounding box center [221, 104] width 51 height 4
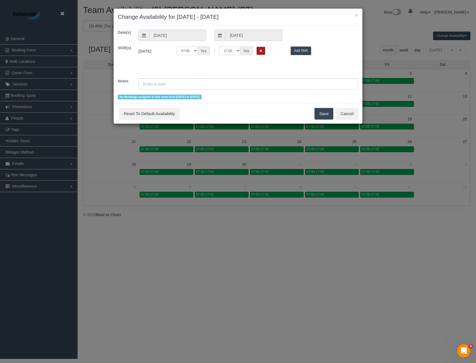
click at [257, 51] on button "Remove Shift" at bounding box center [261, 51] width 9 height 8
click at [320, 116] on button "Save" at bounding box center [323, 114] width 19 height 12
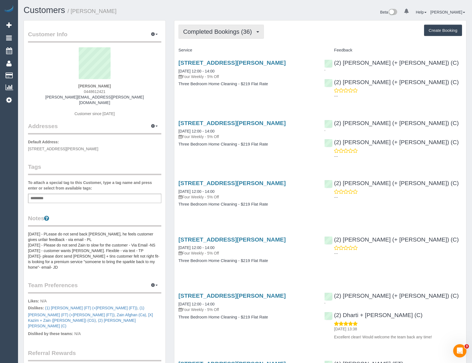
click at [219, 35] on span "Completed Bookings (36)" at bounding box center [218, 31] width 71 height 7
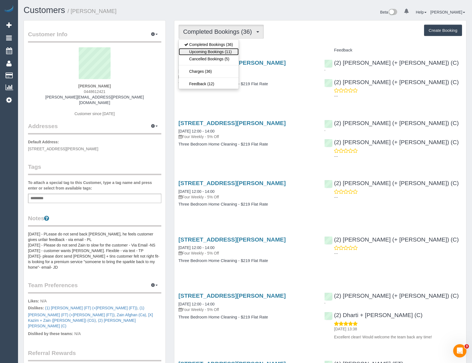
click at [216, 50] on link "Upcoming Bookings (11)" at bounding box center [209, 51] width 60 height 7
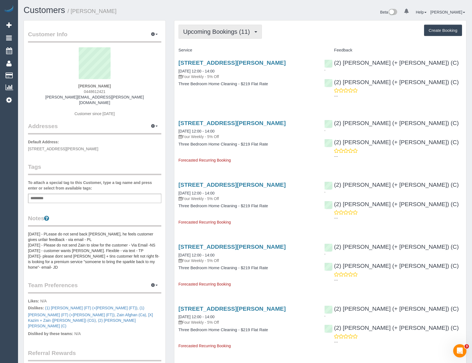
click at [223, 27] on button "Upcoming Bookings (11)" at bounding box center [219, 32] width 83 height 14
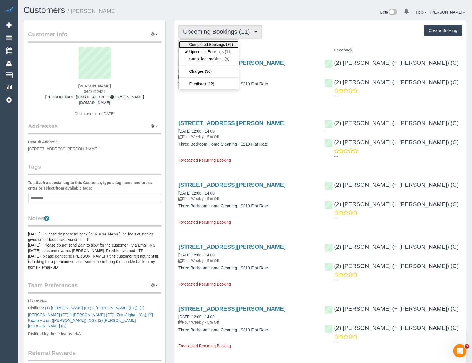
click at [220, 42] on link "Completed Bookings (36)" at bounding box center [209, 44] width 60 height 7
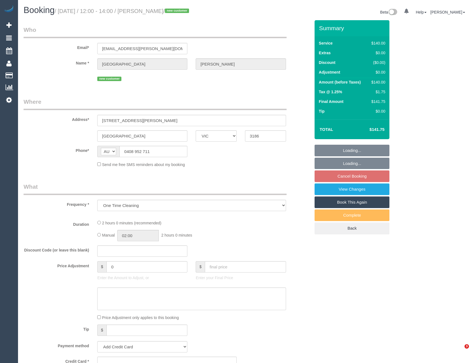
select select "VIC"
select select "string:stripe-pm_1S4tZc2GScqysDRVwCz2L2Vy"
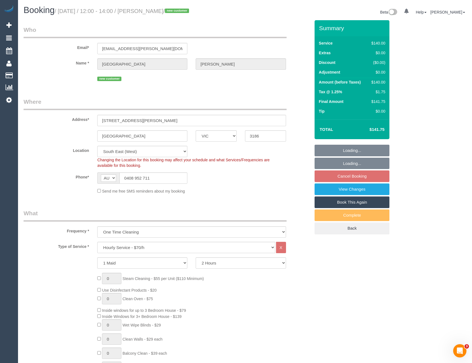
select select "number:29"
select select "number:14"
select select "number:19"
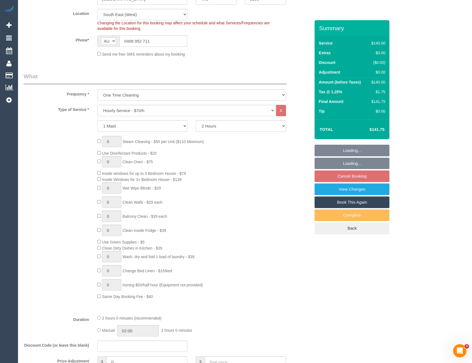
select select "object:869"
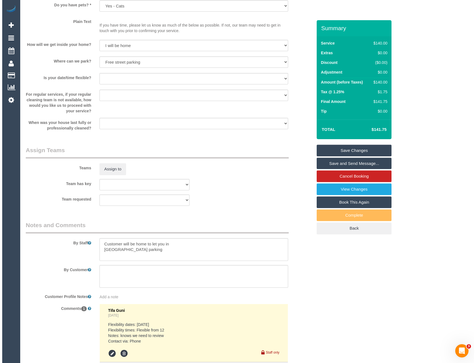
scroll to position [748, 0]
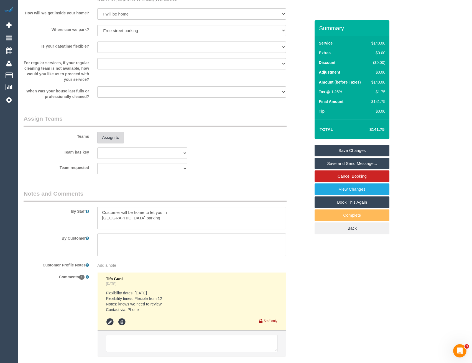
click at [113, 132] on button "Assign to" at bounding box center [110, 138] width 27 height 12
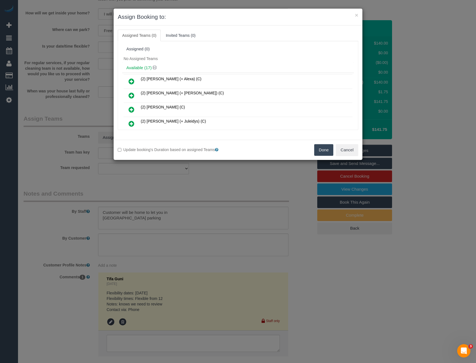
scroll to position [149, 0]
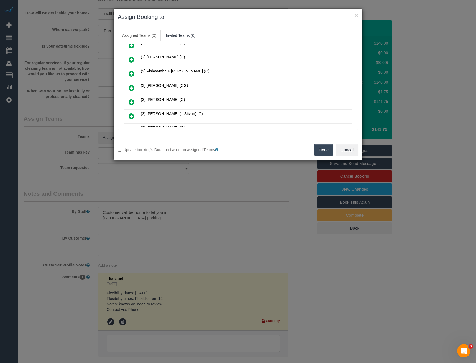
click at [133, 89] on icon at bounding box center [132, 88] width 6 height 7
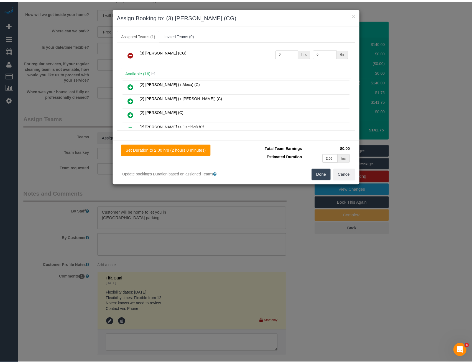
scroll to position [0, 0]
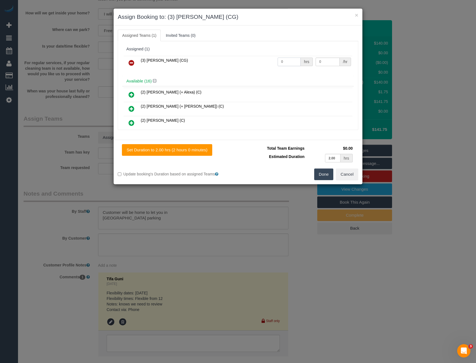
drag, startPoint x: 271, startPoint y: 63, endPoint x: 238, endPoint y: 59, distance: 33.8
click at [256, 58] on tr "(3) Ashish Patel (CG) 0 hrs 0 /hr" at bounding box center [238, 63] width 229 height 14
type input "2"
type input "38.5"
click at [322, 172] on button "Done" at bounding box center [323, 175] width 19 height 12
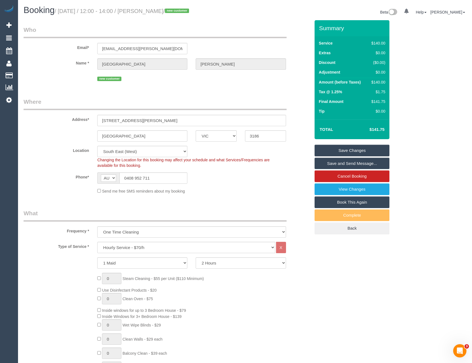
click at [330, 162] on link "Save and Send Message..." at bounding box center [351, 164] width 75 height 12
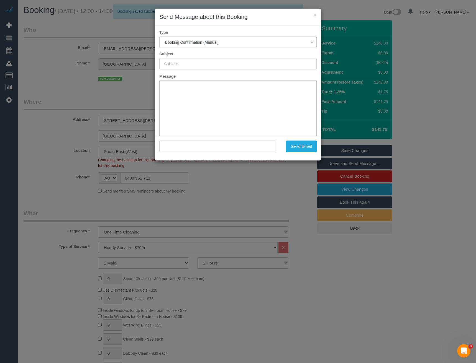
type input "Booking Confirmed"
type input ""Athenie Leckey" <athenie@leckey.com.au>"
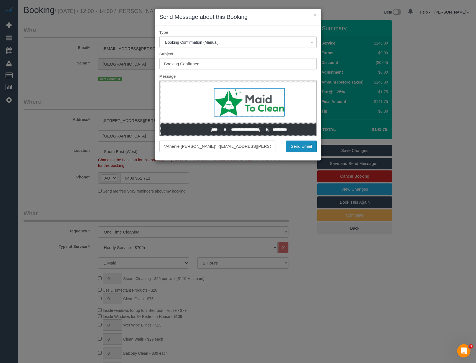
click at [306, 146] on button "Send Email" at bounding box center [301, 147] width 31 height 12
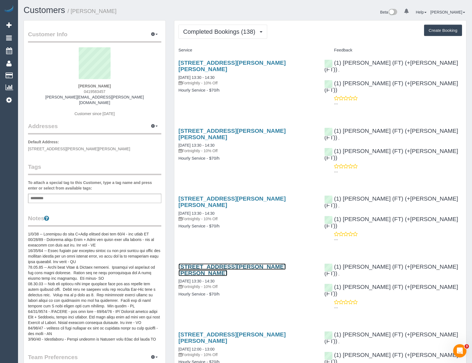
click at [237, 264] on link "[STREET_ADDRESS][PERSON_NAME][PERSON_NAME]" at bounding box center [231, 270] width 107 height 13
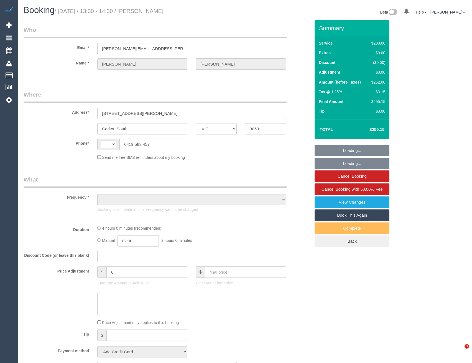
select select "VIC"
select select "string:AU"
select select "object:318"
select select "string:stripe-pm_1MODvC2GScqysDRVhRVKbejc"
select select "240"
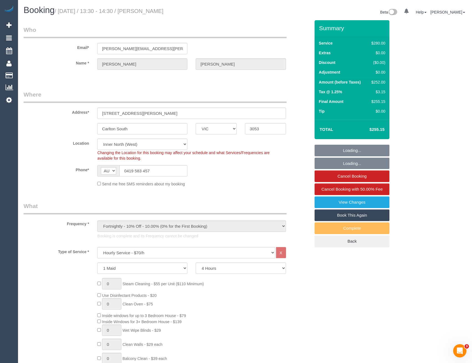
select select "number:32"
select select "object:1776"
drag, startPoint x: 171, startPoint y: 50, endPoint x: 83, endPoint y: 50, distance: 88.1
click at [83, 50] on div "Email* julie.harrison@ozemail.com.au" at bounding box center [166, 40] width 295 height 29
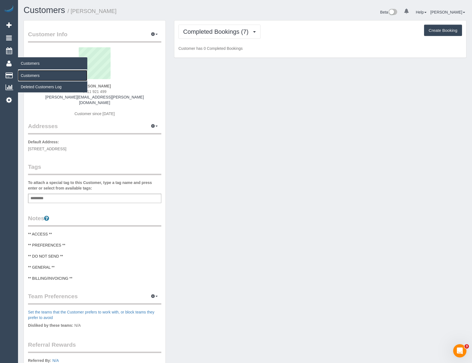
click at [28, 76] on link "Customers" at bounding box center [52, 75] width 69 height 11
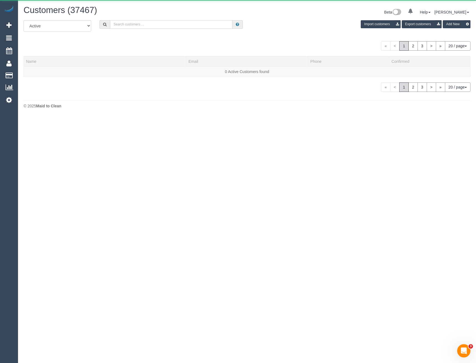
click at [145, 24] on input "text" at bounding box center [171, 24] width 123 height 9
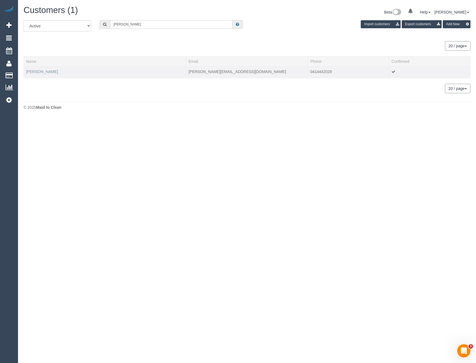
type input "Stephen Bee"
click at [33, 72] on link "Stephen Beer" at bounding box center [42, 72] width 32 height 4
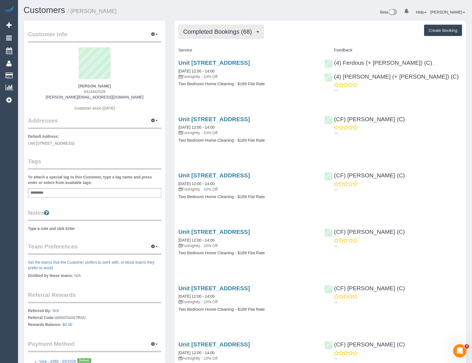
click at [229, 36] on button "Completed Bookings (68)" at bounding box center [220, 32] width 85 height 14
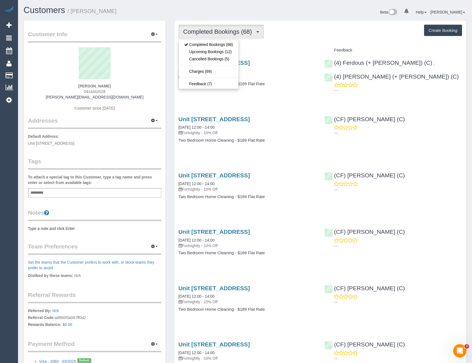
drag, startPoint x: 248, startPoint y: 97, endPoint x: 245, endPoint y: 109, distance: 12.1
click at [248, 98] on div "Unit 903, 330 Lygon Street, 903, Brunswick East, VIC 3057 15/08/2025 12:00 - 14…" at bounding box center [247, 76] width 146 height 43
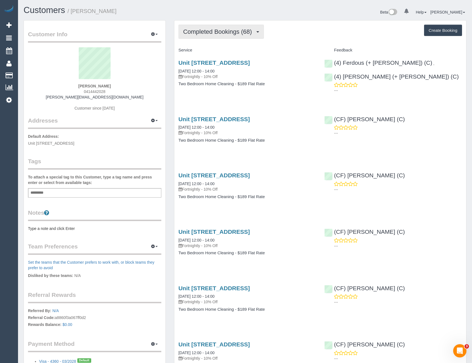
click at [217, 29] on span "Completed Bookings (68)" at bounding box center [218, 31] width 71 height 7
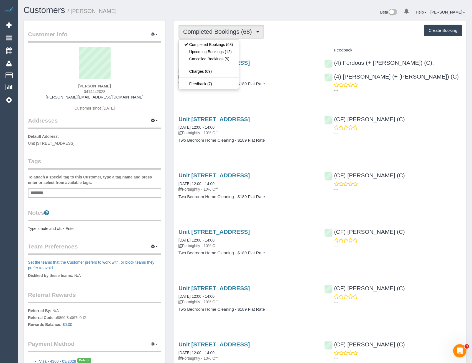
drag, startPoint x: 259, startPoint y: 101, endPoint x: 255, endPoint y: 97, distance: 5.5
click at [259, 98] on div "Unit 903, 330 Lygon Street, 903, Brunswick East, VIC 3057 15/08/2025 12:00 - 14…" at bounding box center [247, 76] width 146 height 43
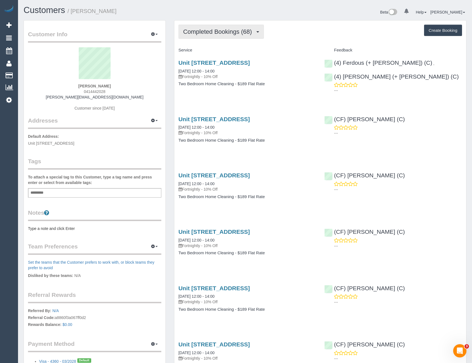
click at [222, 33] on span "Completed Bookings (68)" at bounding box center [218, 31] width 71 height 7
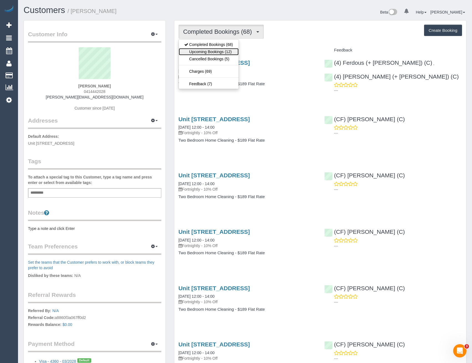
click at [214, 51] on link "Upcoming Bookings (12)" at bounding box center [209, 51] width 60 height 7
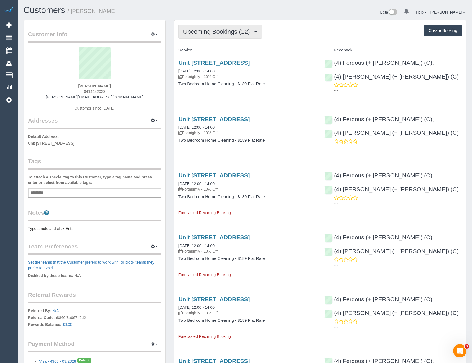
click at [215, 32] on span "Upcoming Bookings (12)" at bounding box center [218, 31] width 70 height 7
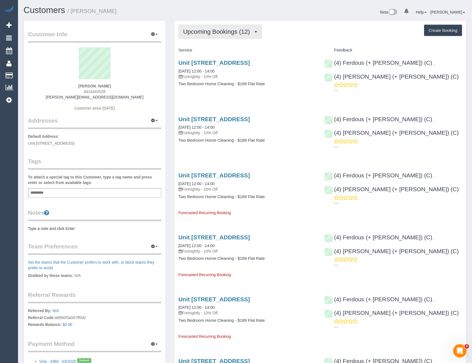
click at [200, 36] on button "Upcoming Bookings (12)" at bounding box center [219, 32] width 83 height 14
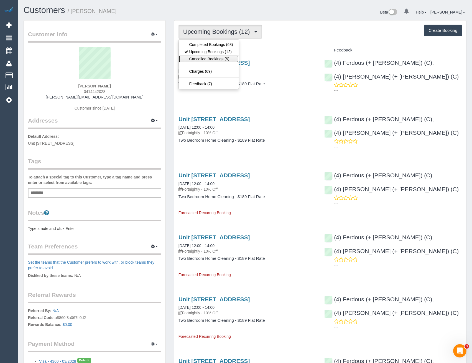
click at [203, 58] on link "Cancelled Bookings (5)" at bounding box center [209, 58] width 60 height 7
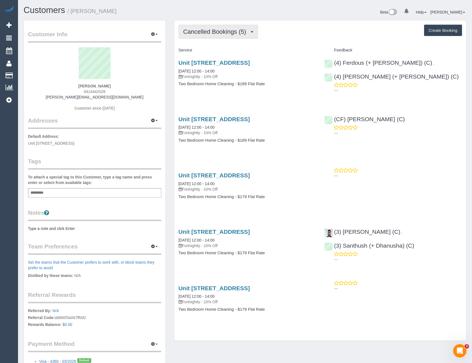
click at [214, 33] on span "Cancelled Bookings (5)" at bounding box center [216, 31] width 66 height 7
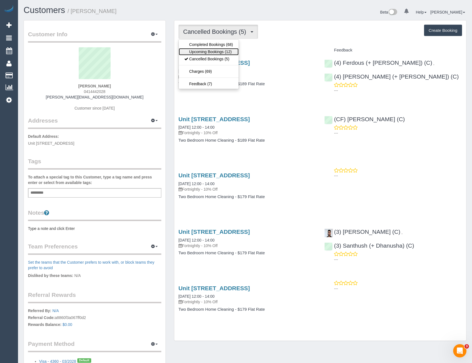
click at [211, 55] on link "Upcoming Bookings (12)" at bounding box center [209, 51] width 60 height 7
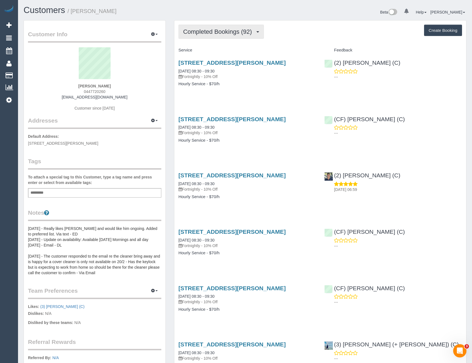
click at [225, 37] on button "Completed Bookings (92)" at bounding box center [220, 32] width 85 height 14
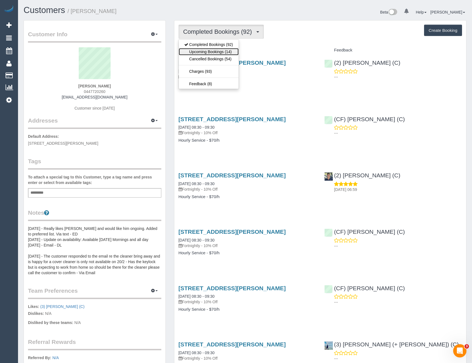
click at [228, 50] on link "Upcoming Bookings (14)" at bounding box center [209, 51] width 60 height 7
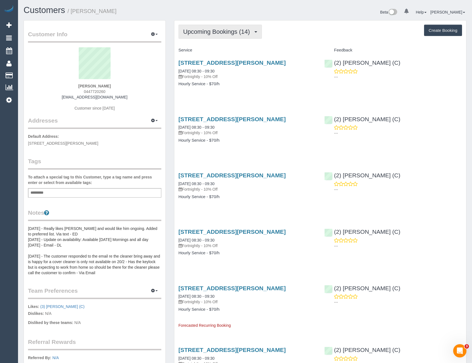
click at [219, 36] on button "Upcoming Bookings (14)" at bounding box center [219, 32] width 83 height 14
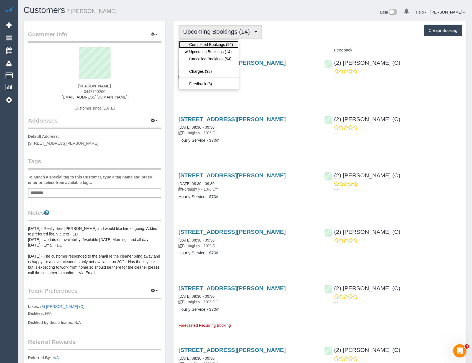
click at [215, 47] on link "Completed Bookings (92)" at bounding box center [209, 44] width 60 height 7
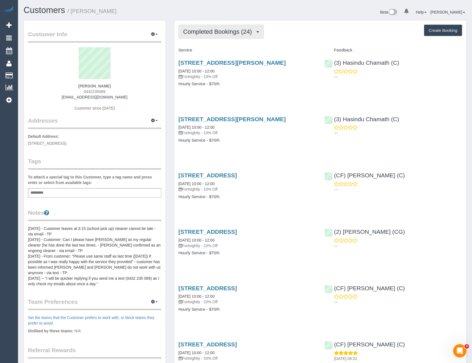
click at [226, 29] on span "Completed Bookings (24)" at bounding box center [218, 31] width 71 height 7
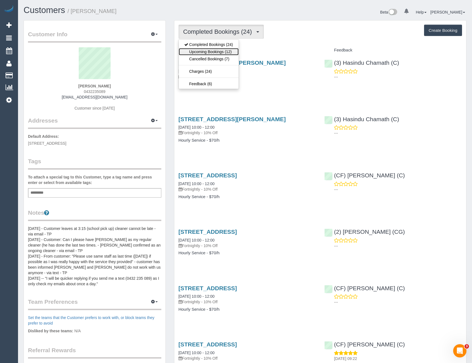
click at [223, 50] on link "Upcoming Bookings (12)" at bounding box center [209, 51] width 60 height 7
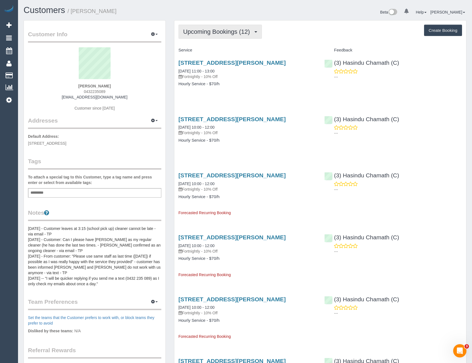
click at [219, 29] on span "Upcoming Bookings (12)" at bounding box center [218, 31] width 70 height 7
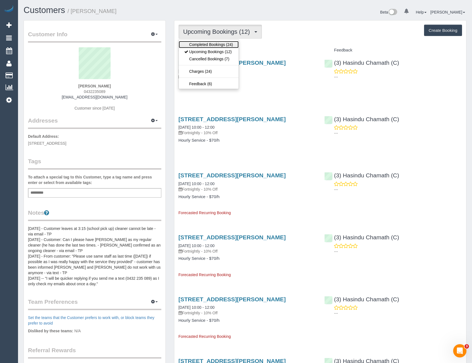
click at [216, 42] on link "Completed Bookings (24)" at bounding box center [209, 44] width 60 height 7
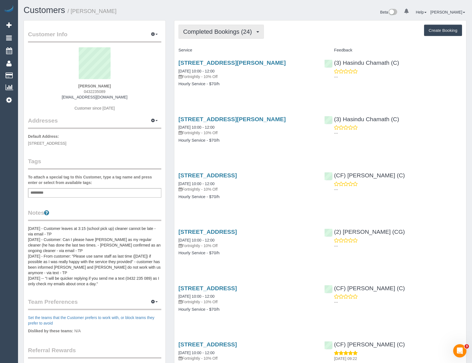
click at [208, 26] on button "Completed Bookings (24)" at bounding box center [220, 32] width 85 height 14
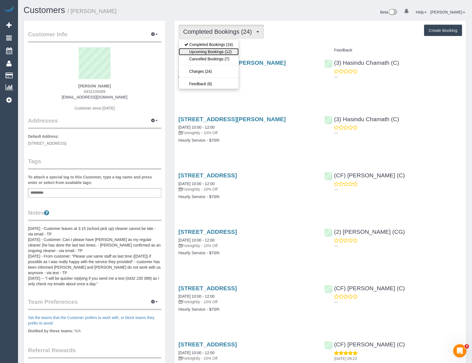
click at [216, 52] on link "Upcoming Bookings (12)" at bounding box center [209, 51] width 60 height 7
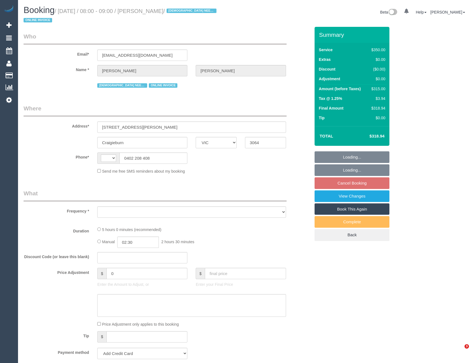
select select "VIC"
select select "string:AU"
select select "object:574"
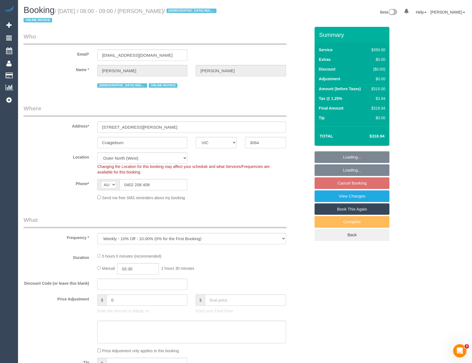
select select "string:stripe-pm_1RsBuS2GScqysDRVbt1l3syi"
select select "300"
select select "number:28"
select select "number:14"
select select "number:18"
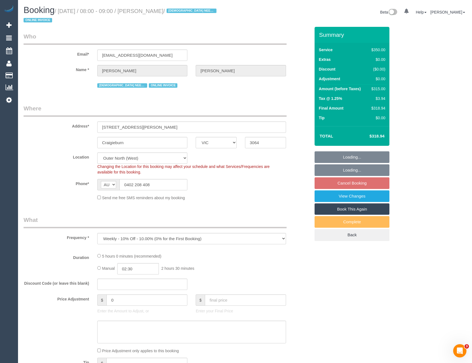
select select "number:36"
select select "number:35"
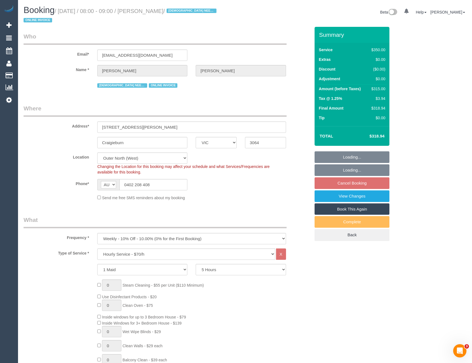
select select "object:1271"
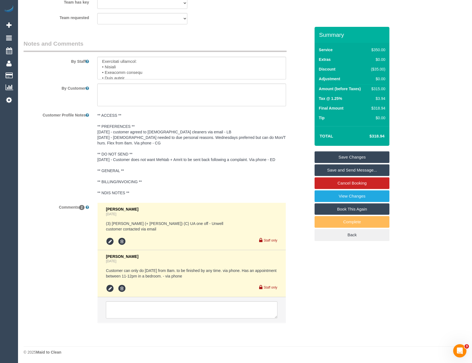
scroll to position [237, 0]
click at [135, 70] on textarea at bounding box center [191, 68] width 188 height 23
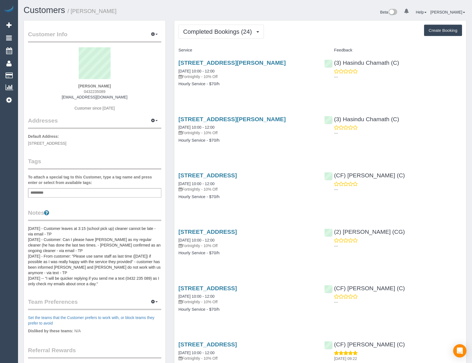
click at [29, 76] on link "Customers" at bounding box center [52, 75] width 69 height 11
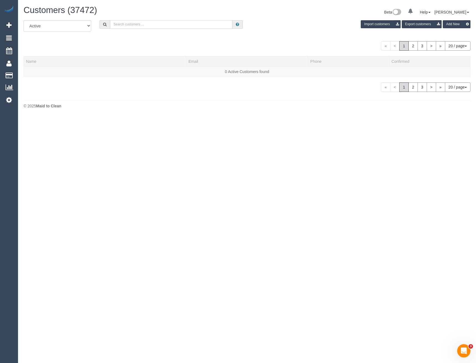
click at [144, 20] on input "text" at bounding box center [171, 24] width 123 height 9
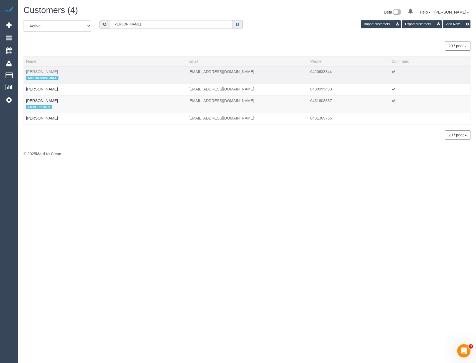
type input "Jess Mc"
click at [48, 71] on link "Jess McConnell" at bounding box center [42, 72] width 32 height 4
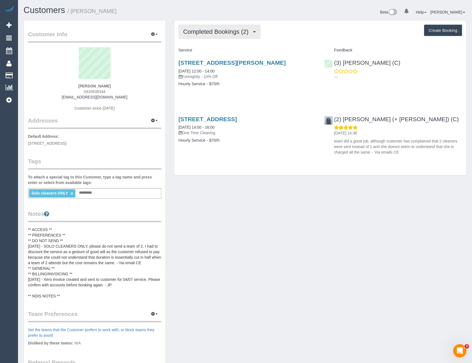
click at [227, 33] on span "Completed Bookings (2)" at bounding box center [217, 31] width 68 height 7
click at [219, 61] on link "Cancelled Bookings (8)" at bounding box center [208, 58] width 58 height 7
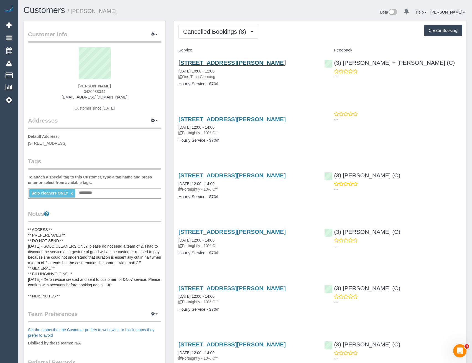
click at [234, 64] on link "5 Scott Street, Werribee, VIC 3030" at bounding box center [231, 63] width 107 height 6
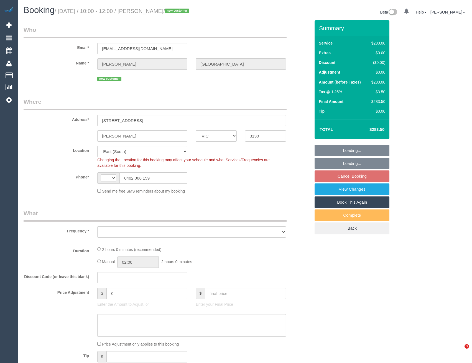
select select "VIC"
select select "string:AU"
select select "object:708"
select select "string:stripe-pm_1S249b2GScqysDRVysLVbktz"
select select "2"
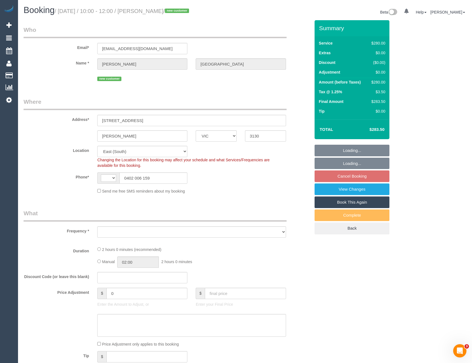
select select "number:27"
select select "number:14"
select select "number:19"
select select "number:22"
select select "number:13"
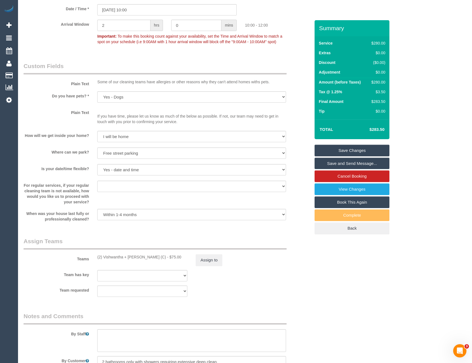
scroll to position [554, 0]
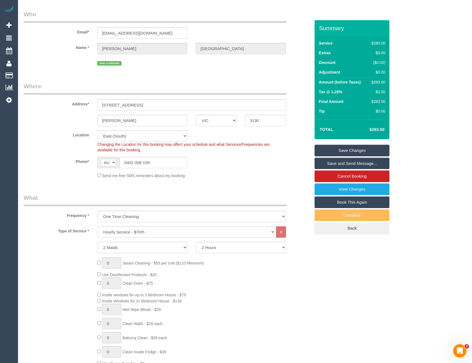
scroll to position [0, 0]
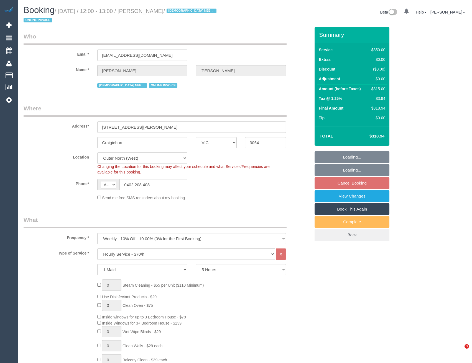
select select "VIC"
select select "300"
select select "number:28"
select select "number:14"
select select "number:18"
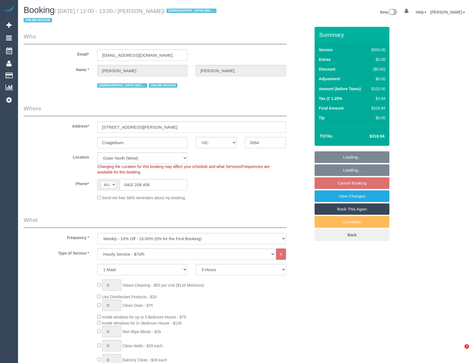
select select "number:36"
select select "number:35"
select select "object:1313"
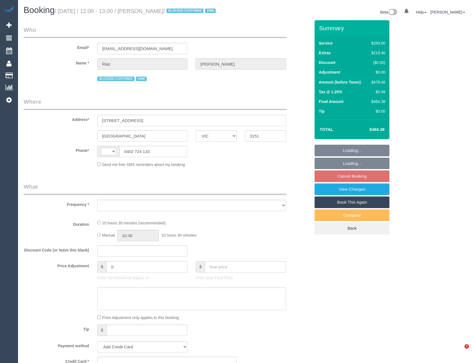
select select "VIC"
select select "string:AU"
select select "string:stripe-pm_1PAlvb2GScqysDRVTBJSpKnj"
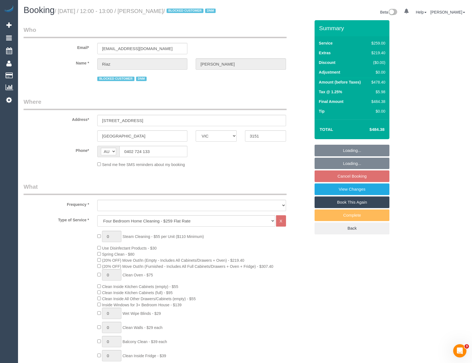
select select "object:706"
select select "number:28"
select select "number:14"
select select "number:18"
select select "number:24"
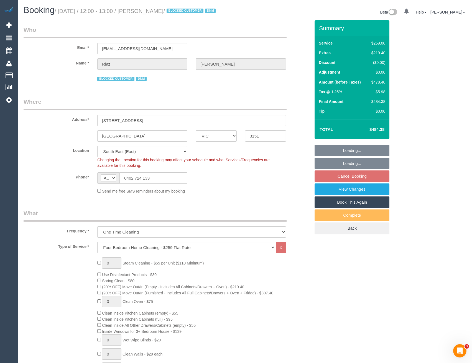
select select "object:1384"
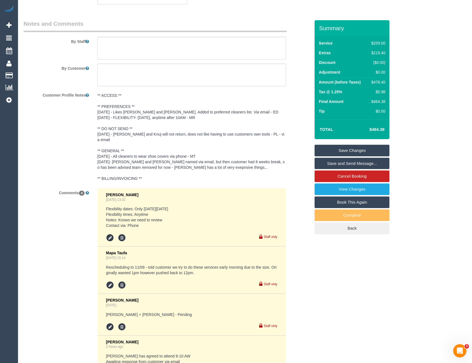
scroll to position [1019, 0]
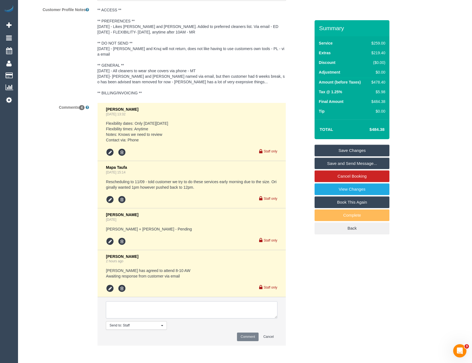
click at [183, 311] on textarea at bounding box center [191, 310] width 171 height 17
click at [138, 309] on textarea at bounding box center [191, 310] width 171 height 17
type textarea "Making space with Vish and Madu 12 - 1 AW"
click at [252, 338] on button "Comment" at bounding box center [248, 337] width 22 height 9
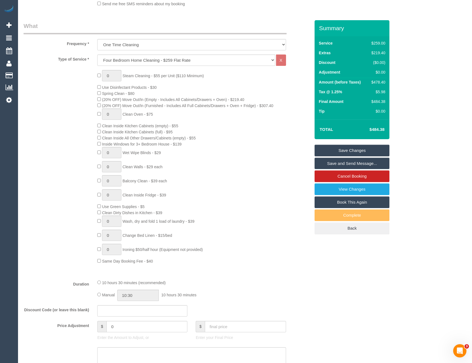
scroll to position [0, 0]
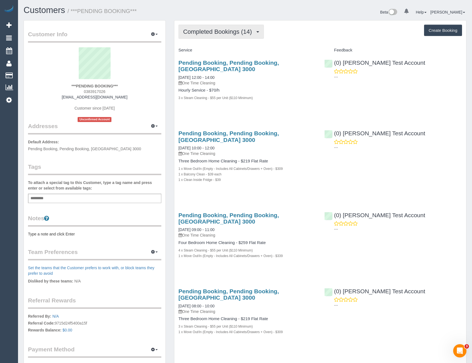
click at [222, 34] on span "Completed Bookings (14)" at bounding box center [218, 31] width 71 height 7
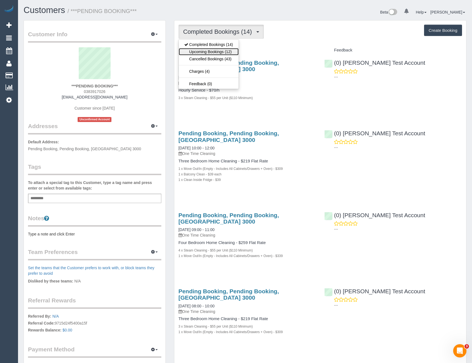
click at [226, 50] on link "Upcoming Bookings (12)" at bounding box center [209, 51] width 60 height 7
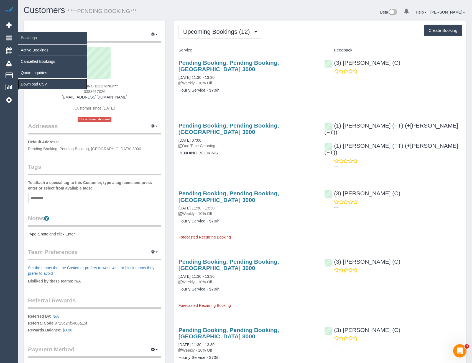
drag, startPoint x: 39, startPoint y: 84, endPoint x: 26, endPoint y: 39, distance: 46.6
click at [39, 84] on link "Download CSV" at bounding box center [52, 84] width 69 height 11
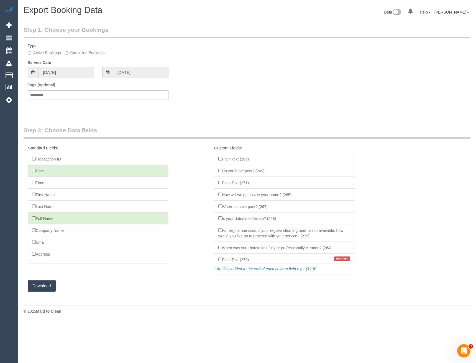
click at [71, 72] on input "10/08/2025" at bounding box center [66, 72] width 56 height 11
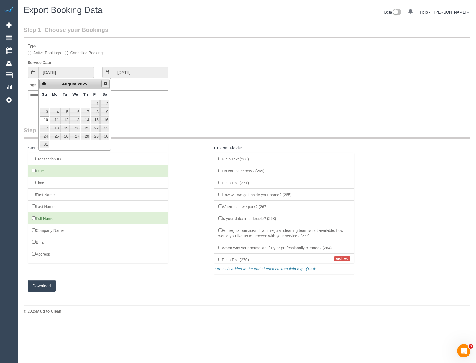
click at [103, 81] on span "Next" at bounding box center [105, 83] width 4 height 4
click at [77, 112] on link "10" at bounding box center [75, 111] width 11 height 7
type input "10/09/2025"
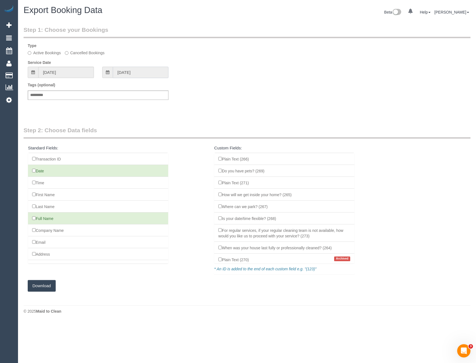
click at [118, 78] on input "10/09/2025" at bounding box center [141, 72] width 56 height 11
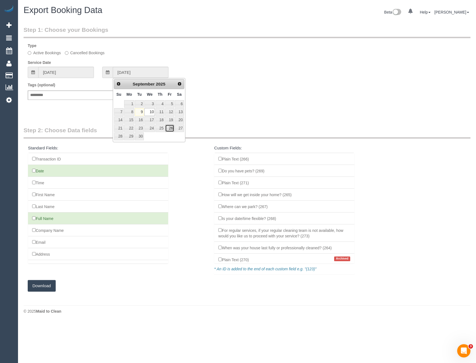
click at [172, 130] on link "26" at bounding box center [169, 128] width 9 height 7
type input "26/09/2025"
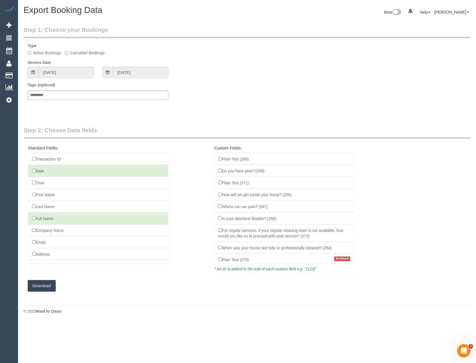
click at [39, 288] on button "Download" at bounding box center [42, 286] width 28 height 12
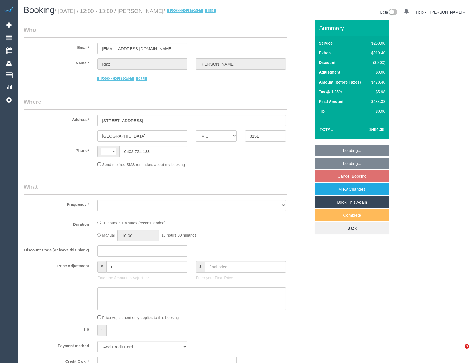
select select "VIC"
select select "string:AU"
select select "object:628"
select select "string:stripe-pm_1PAlvb2GScqysDRVTBJSpKnj"
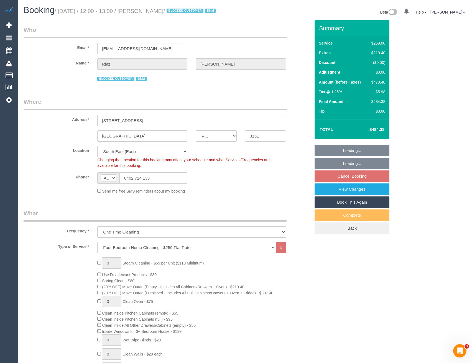
select select "number:28"
select select "number:14"
select select "number:18"
select select "number:24"
select select "object:1402"
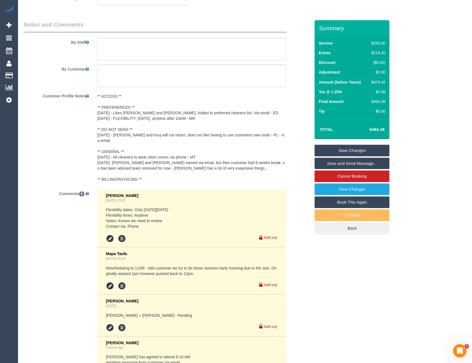
scroll to position [942, 0]
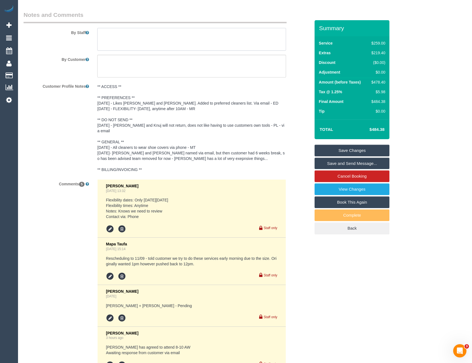
click at [128, 41] on textarea at bounding box center [191, 39] width 188 height 23
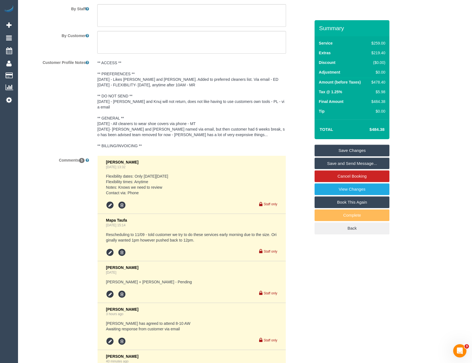
scroll to position [894, 0]
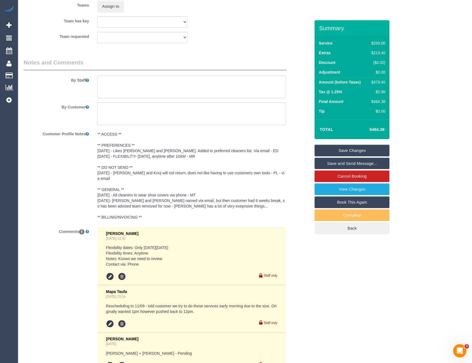
click at [110, 86] on textarea at bounding box center [191, 87] width 188 height 23
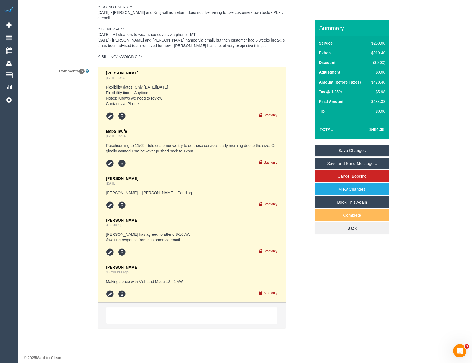
scroll to position [1060, 0]
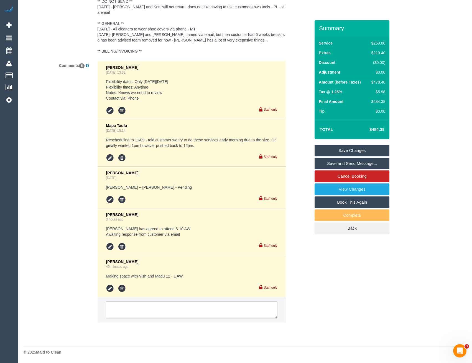
type textarea "Est 7 -9 hours This service is very time sensitive, please ensure the checklist…"
click at [137, 310] on textarea at bounding box center [191, 310] width 171 height 17
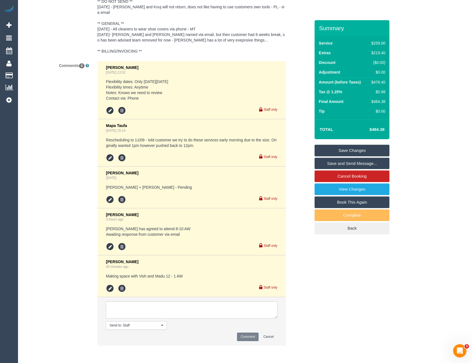
click at [115, 290] on li at bounding box center [111, 289] width 10 height 8
click at [111, 288] on icon at bounding box center [110, 289] width 8 height 8
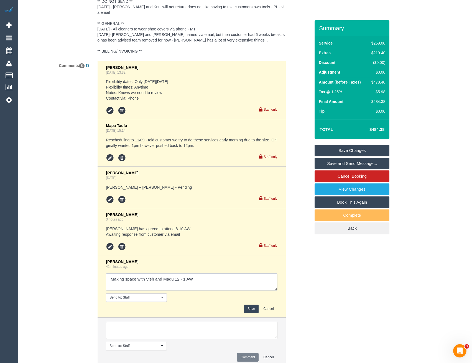
click at [205, 281] on textarea at bounding box center [191, 282] width 171 height 17
click at [246, 281] on textarea at bounding box center [191, 282] width 171 height 17
click at [244, 280] on textarea at bounding box center [191, 282] width 171 height 17
type textarea "Making space with Vish and Madu 12 - 1 AW // cust informed via email"
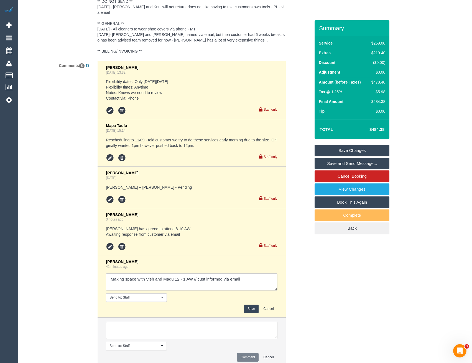
click at [249, 309] on button "Save" at bounding box center [251, 309] width 15 height 9
click at [176, 329] on textarea at bounding box center [191, 330] width 171 height 17
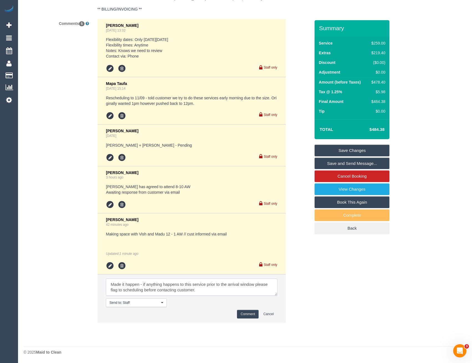
scroll to position [30, 0]
type textarea "****CUSTOMER THREATENED GOOGLE REVIEW**** Offered customer 8-10 AW and threated…"
click at [247, 312] on button "Comment" at bounding box center [248, 314] width 22 height 9
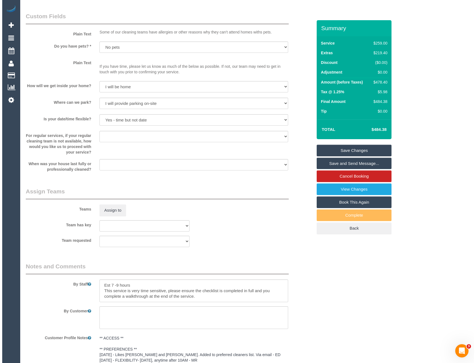
scroll to position [720, 0]
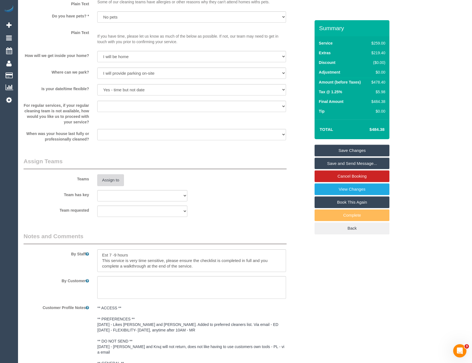
click at [109, 175] on button "Assign to" at bounding box center [110, 181] width 27 height 12
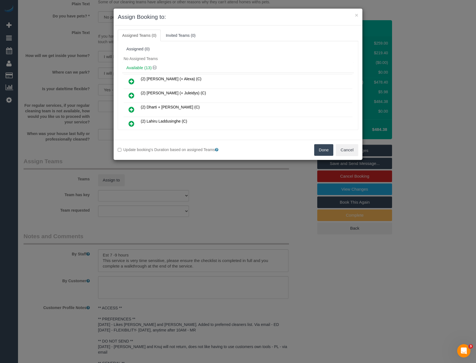
scroll to position [93, 0]
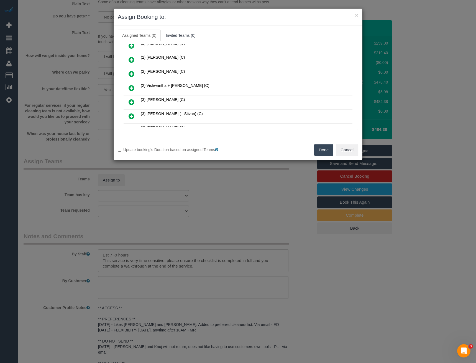
click at [130, 88] on icon at bounding box center [132, 88] width 6 height 7
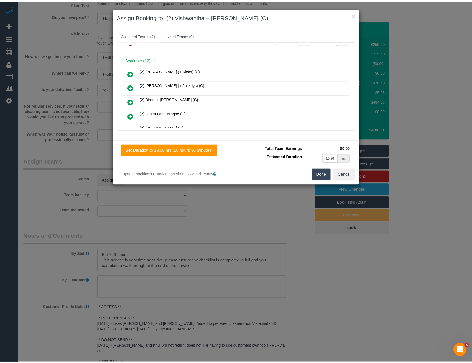
scroll to position [0, 0]
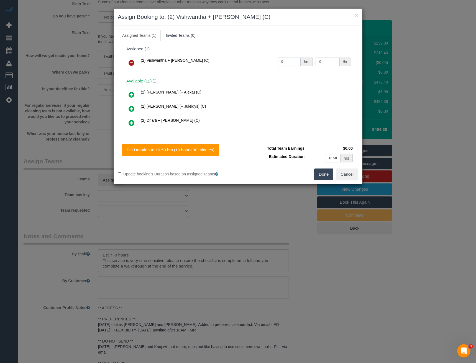
drag, startPoint x: 287, startPoint y: 62, endPoint x: 254, endPoint y: 65, distance: 33.4
click at [257, 65] on tr "(2) Vishwantha + [PERSON_NAME] (C) 0 hrs 0 /hr" at bounding box center [238, 63] width 229 height 14
type input "1"
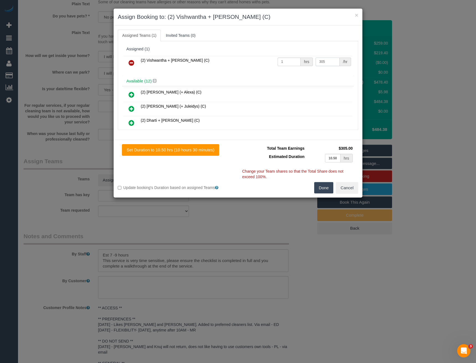
type input "305"
click at [321, 185] on button "Done" at bounding box center [323, 188] width 19 height 12
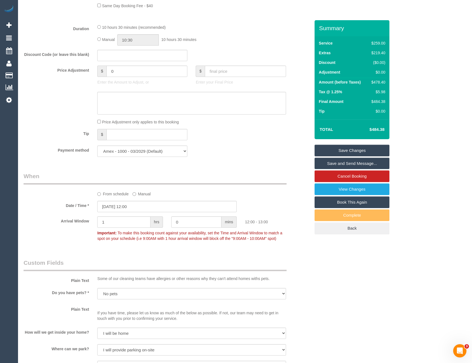
scroll to position [332, 0]
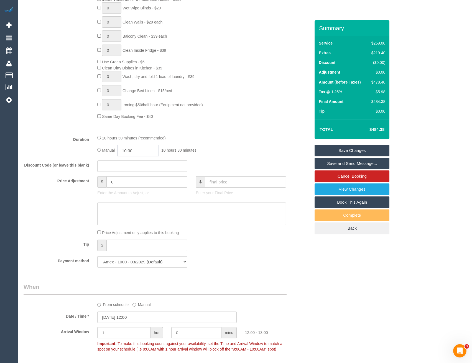
click at [141, 150] on input "10:30" at bounding box center [138, 150] width 42 height 11
click at [130, 160] on li "04:30" at bounding box center [132, 158] width 25 height 7
click at [139, 153] on input "04:30" at bounding box center [138, 150] width 42 height 11
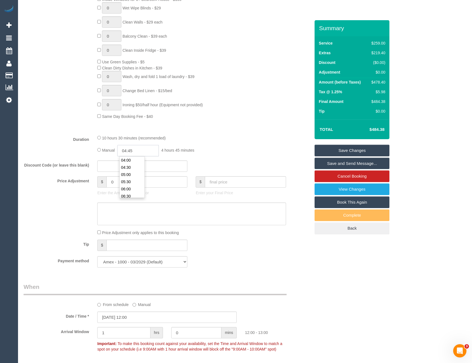
type input "04:45"
click at [235, 144] on div "10 hours 30 minutes (recommended) Manual 04:45 4 hours 45 minutes" at bounding box center [191, 146] width 197 height 22
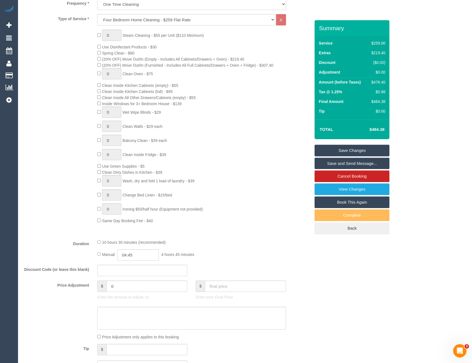
scroll to position [277, 0]
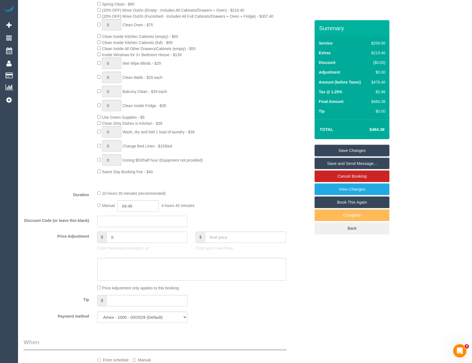
click at [113, 224] on input "text" at bounding box center [142, 221] width 90 height 11
click at [137, 268] on textarea at bounding box center [191, 269] width 188 height 23
click at [128, 220] on input "MOVEME" at bounding box center [142, 221] width 90 height 11
type input "MOVEME50"
click at [134, 239] on input "0" at bounding box center [146, 237] width 81 height 11
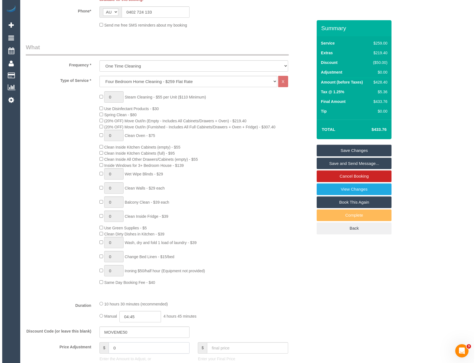
scroll to position [0, 0]
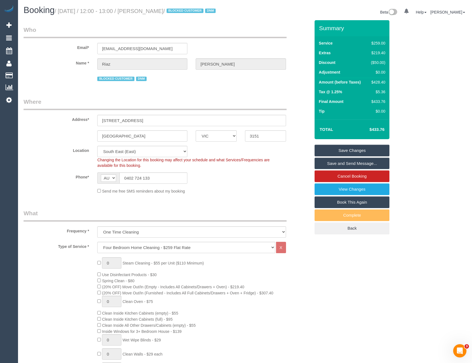
click at [346, 163] on link "Save and Send Message..." at bounding box center [351, 164] width 75 height 12
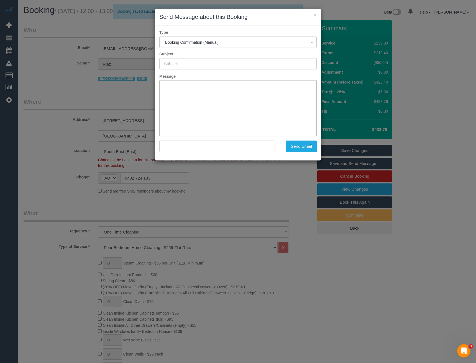
type input "Booking Confirmed"
type input ""[PERSON_NAME]" <[EMAIL_ADDRESS][DOMAIN_NAME]>"
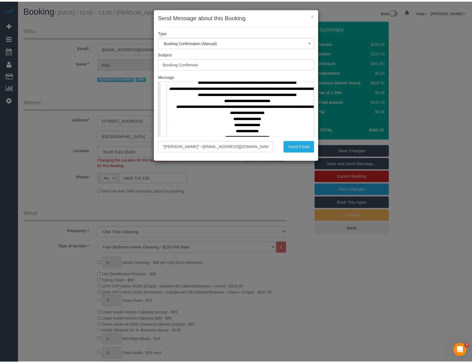
scroll to position [277, 0]
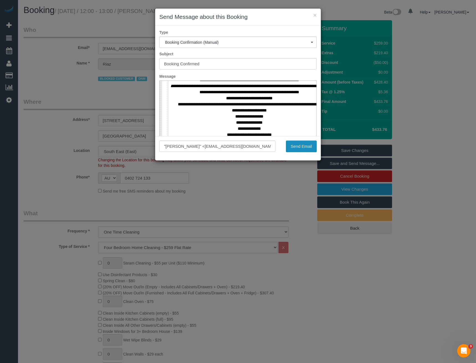
drag, startPoint x: 295, startPoint y: 147, endPoint x: 294, endPoint y: 141, distance: 5.6
click at [295, 147] on button "Send Email" at bounding box center [301, 147] width 31 height 12
